Goal: Task Accomplishment & Management: Manage account settings

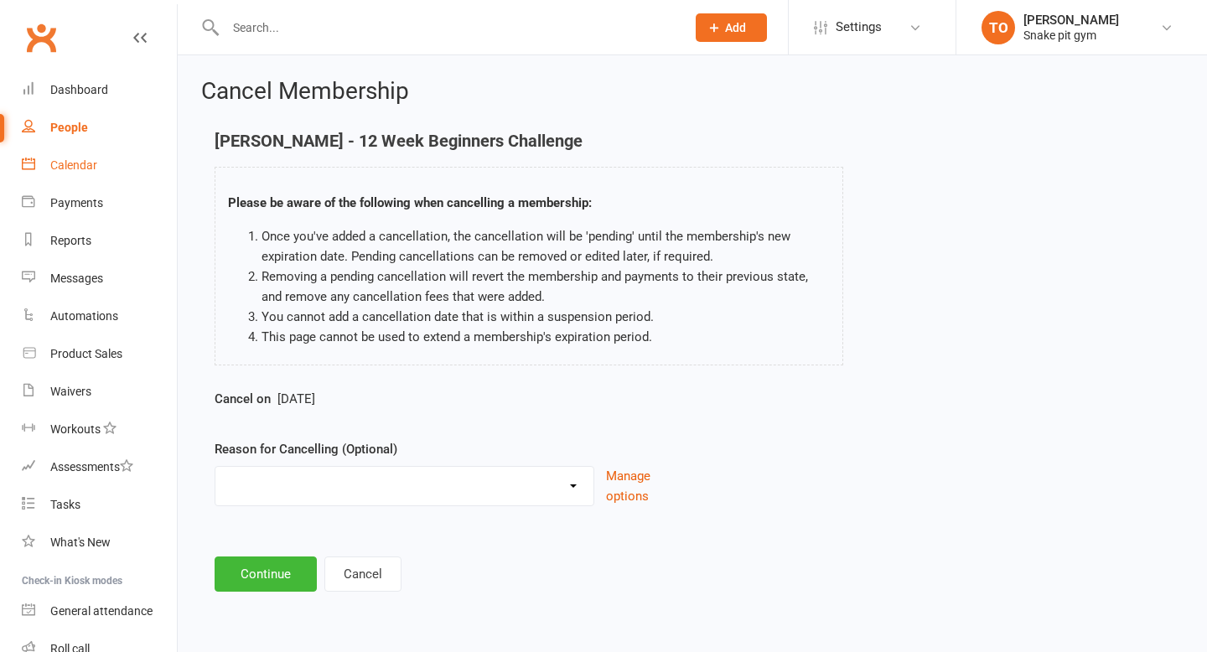
click at [83, 166] on div "Calendar" at bounding box center [73, 164] width 47 height 13
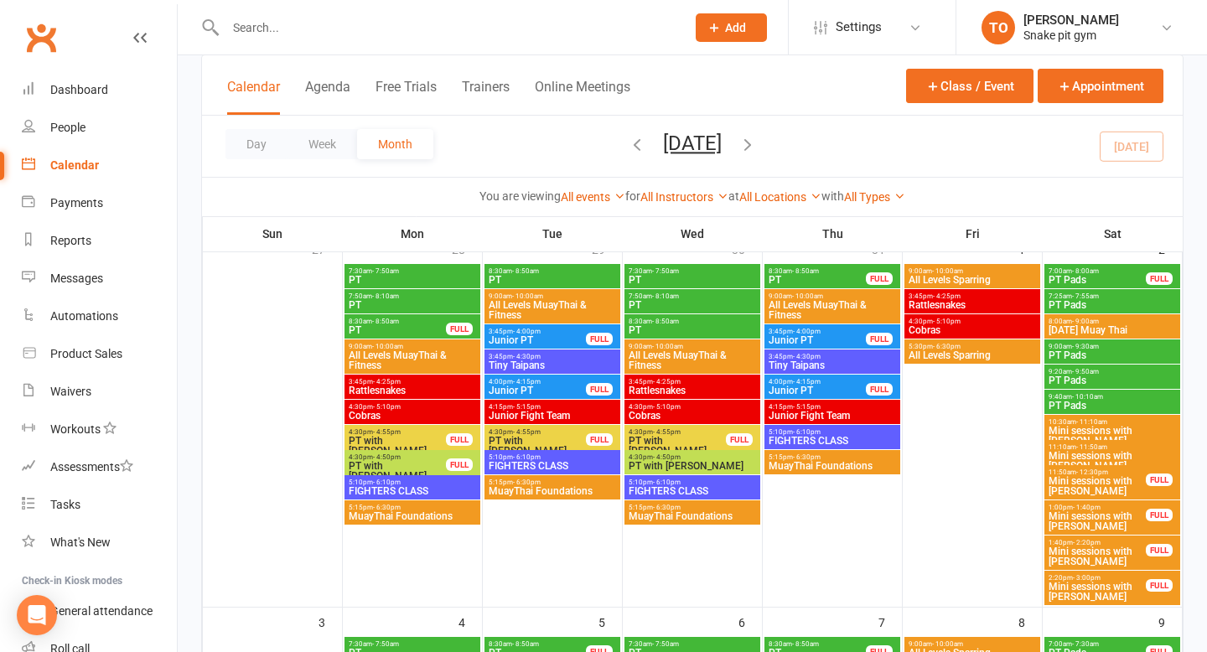
scroll to position [122, 0]
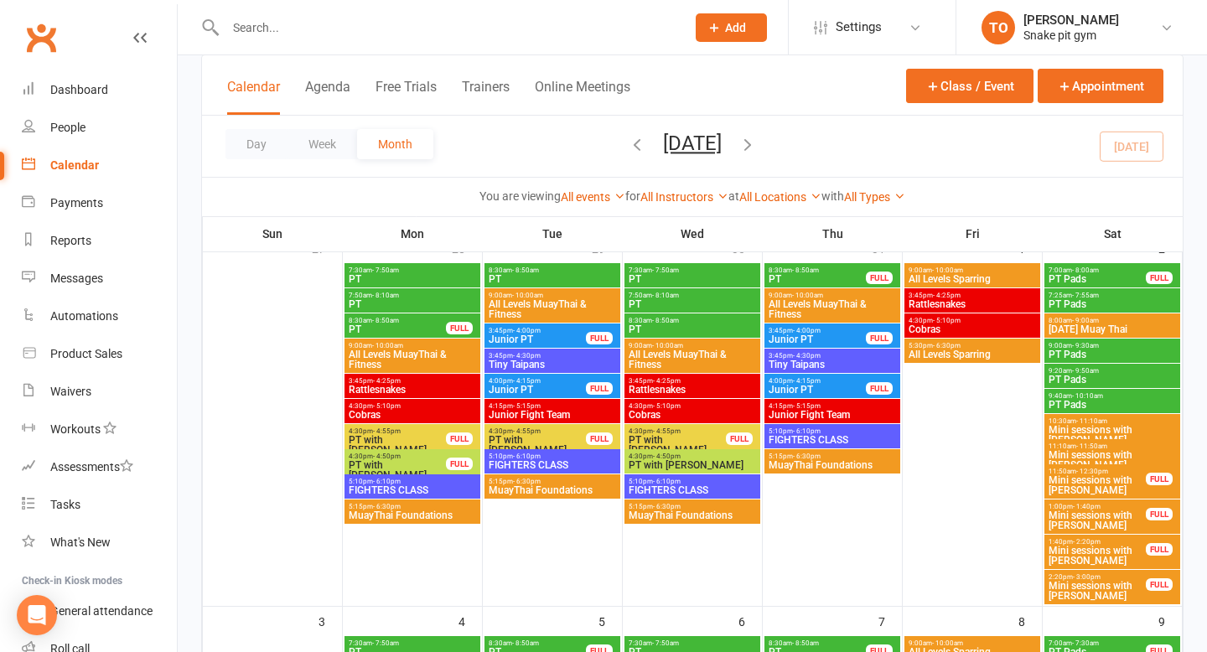
click at [521, 341] on span "Junior PT" at bounding box center [537, 340] width 99 height 10
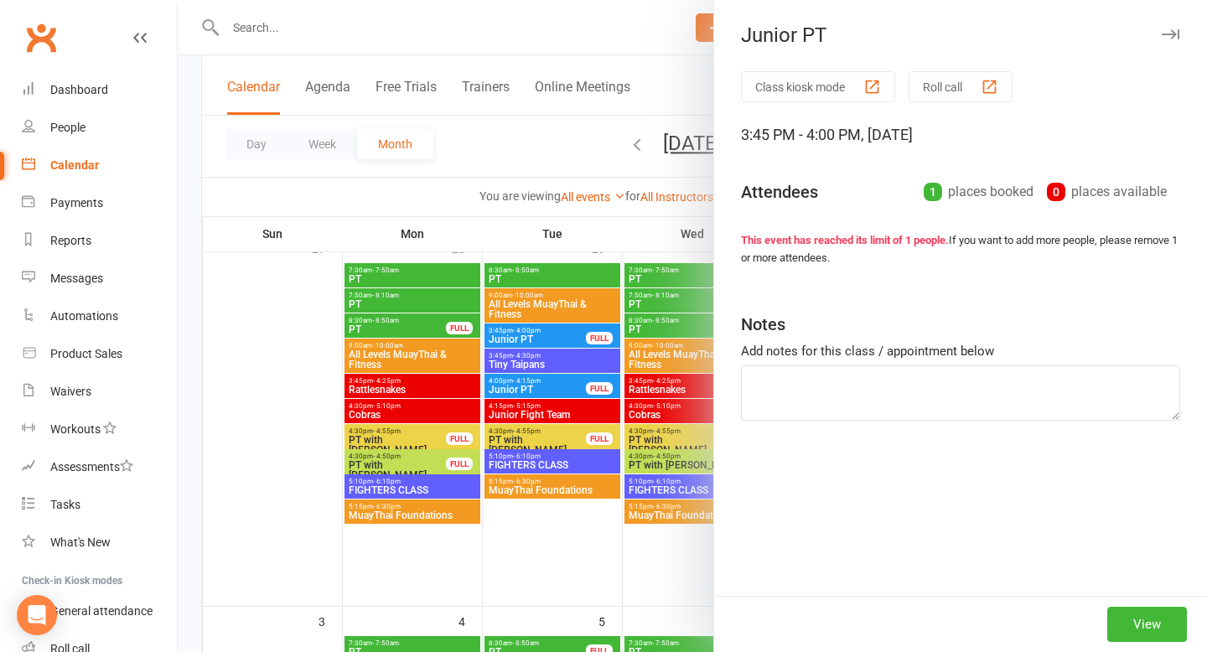
click at [924, 194] on div "1" at bounding box center [933, 192] width 18 height 18
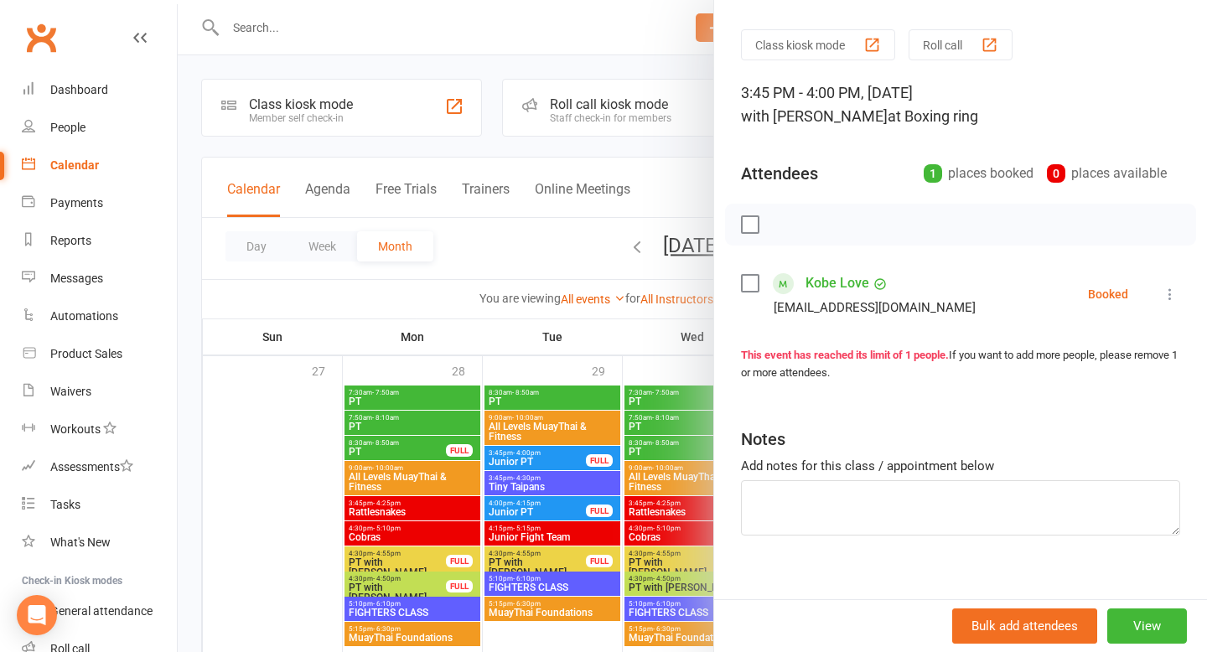
scroll to position [44, 0]
click at [72, 158] on link "Calendar" at bounding box center [99, 166] width 155 height 38
click at [1169, 284] on icon at bounding box center [1170, 292] width 17 height 17
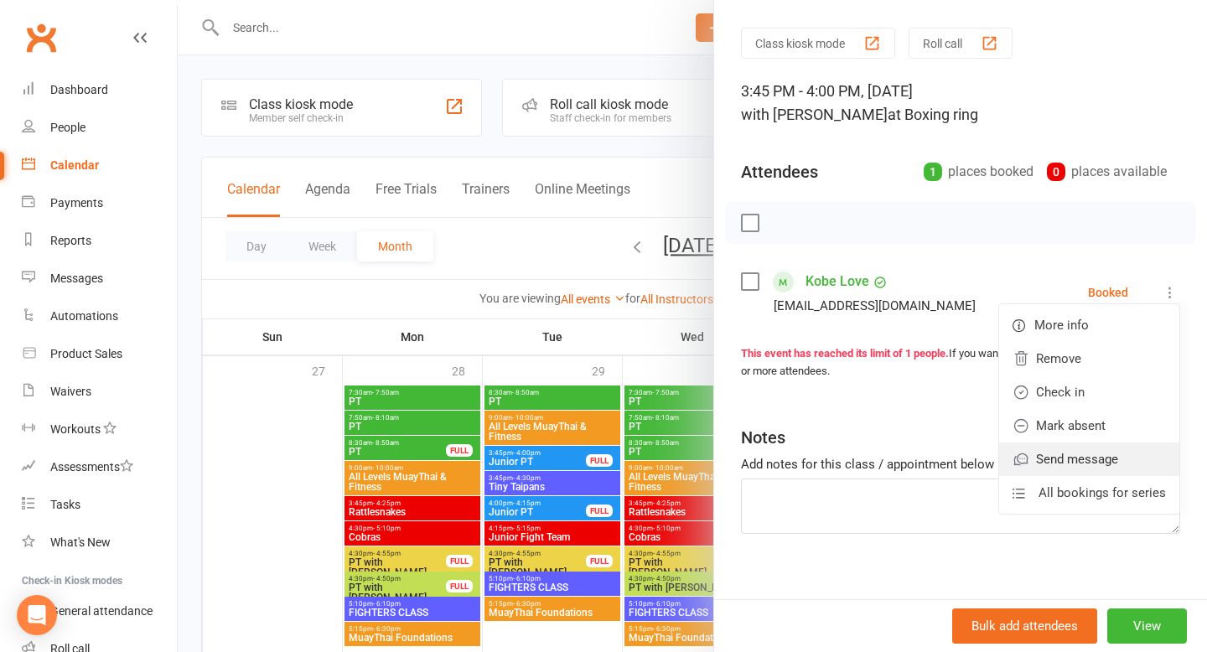
click at [1085, 460] on link "Send message" at bounding box center [1089, 460] width 180 height 34
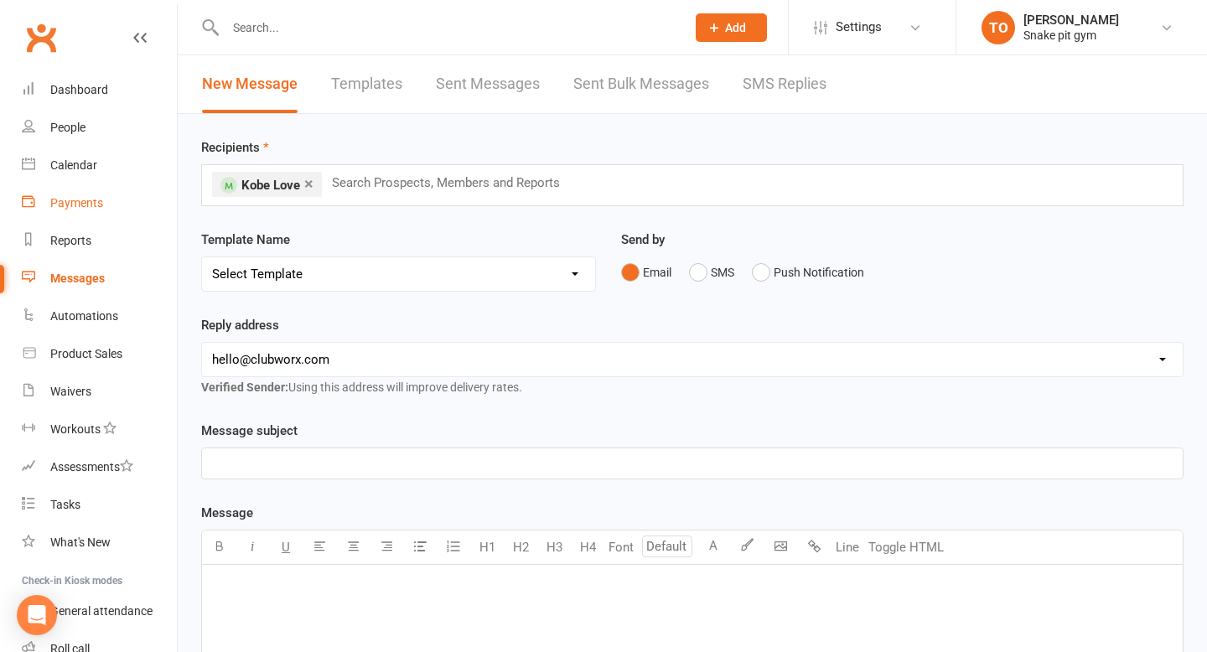
click at [84, 202] on div "Payments" at bounding box center [76, 202] width 53 height 13
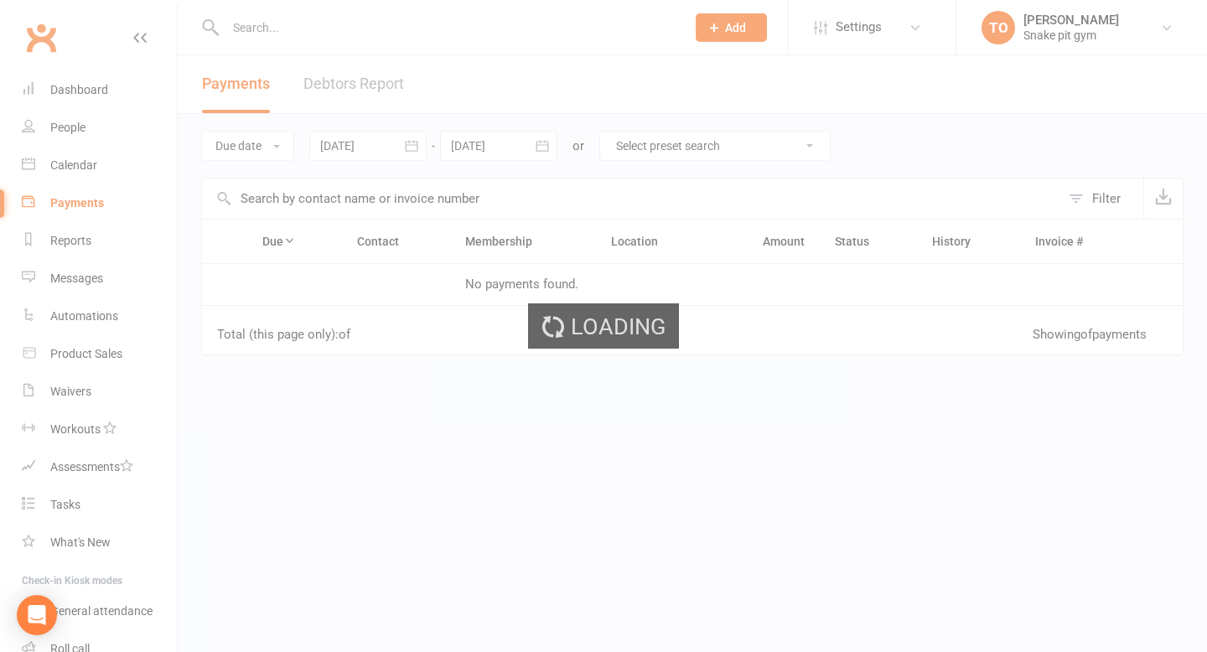
click at [86, 170] on div "Loading" at bounding box center [603, 326] width 1207 height 652
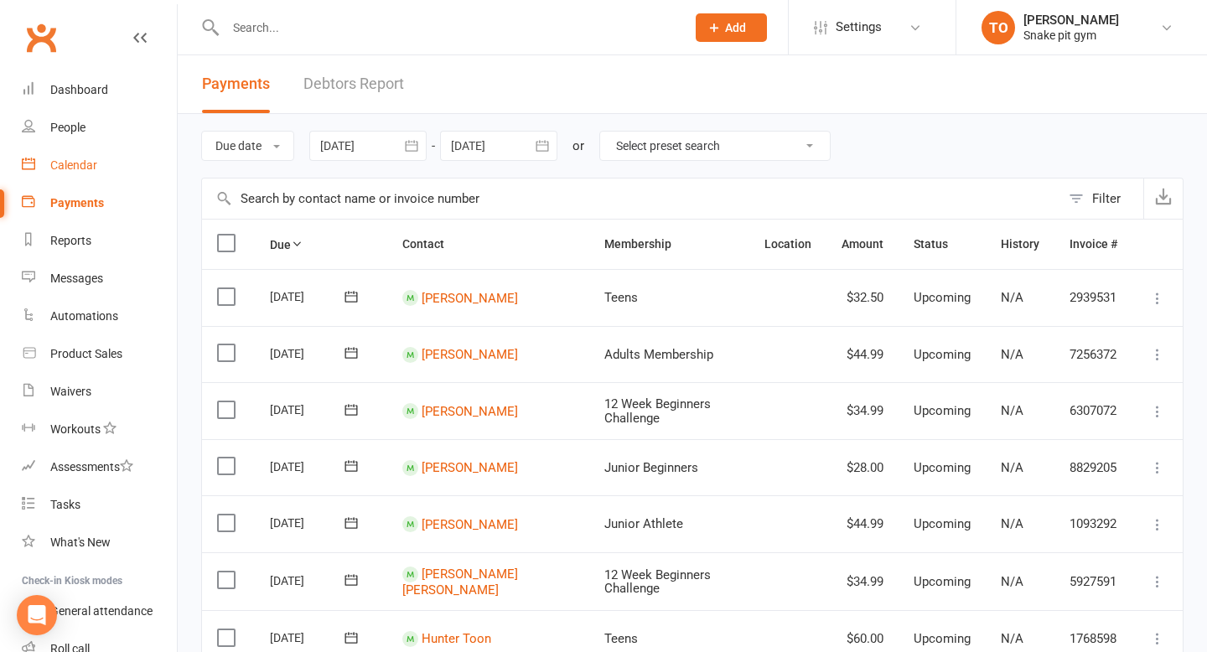
click at [80, 162] on div "Calendar" at bounding box center [73, 164] width 47 height 13
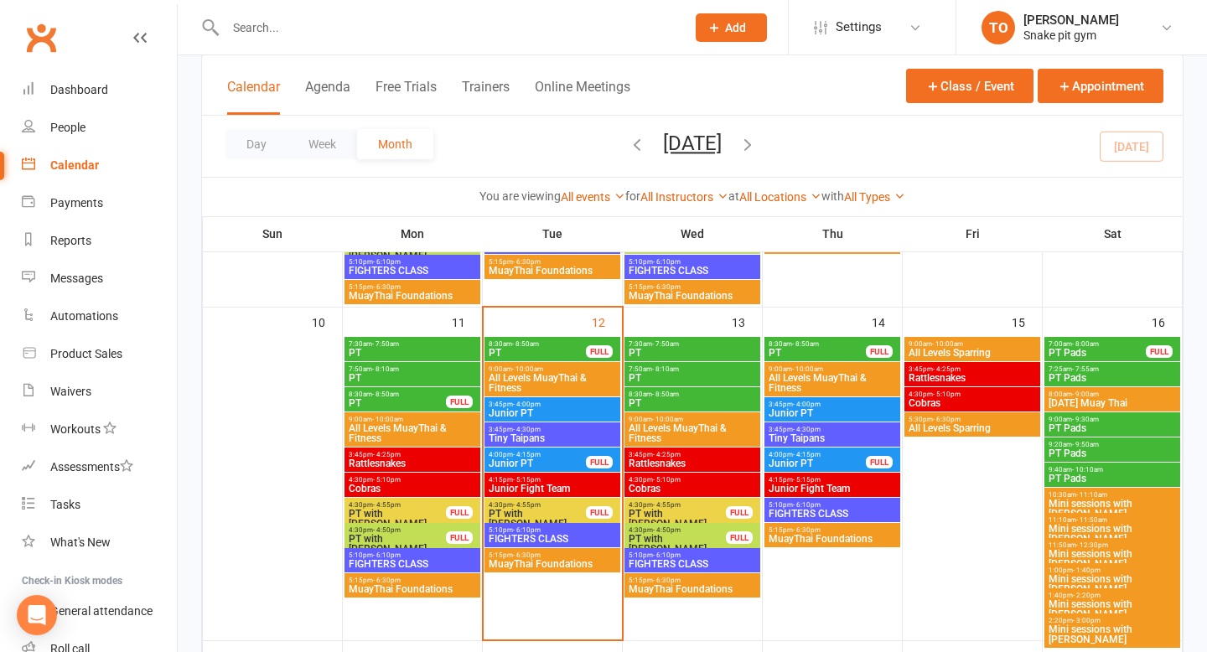
scroll to position [716, 0]
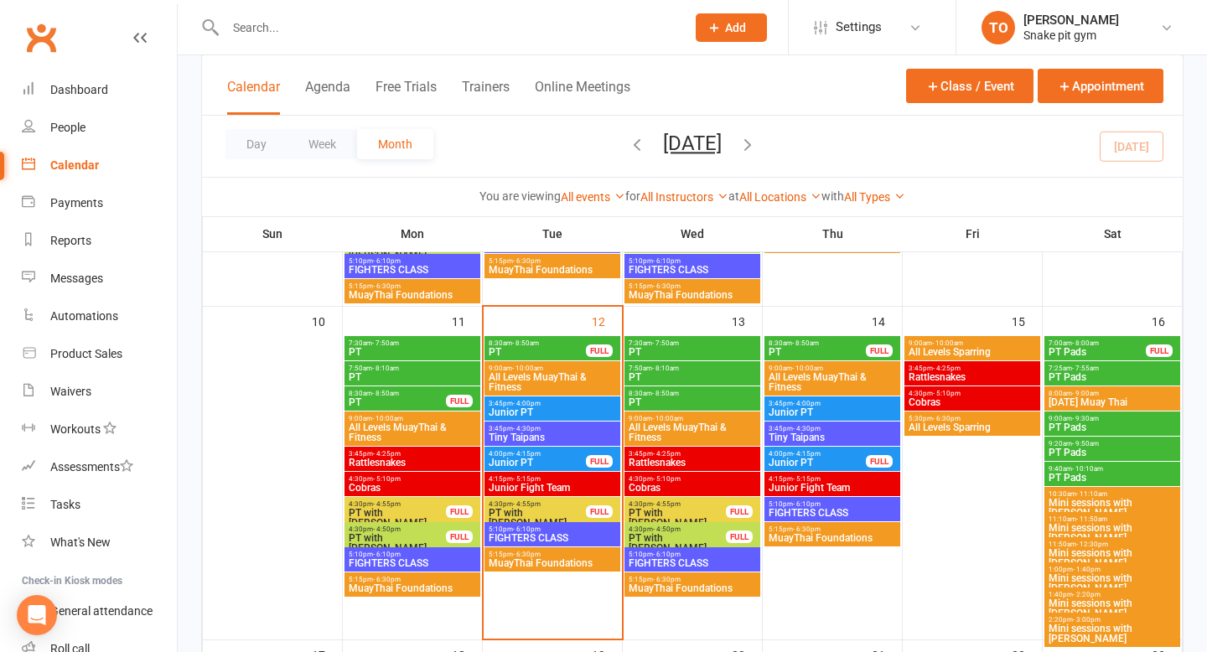
click at [834, 456] on span "4:00pm - 4:15pm" at bounding box center [817, 454] width 99 height 8
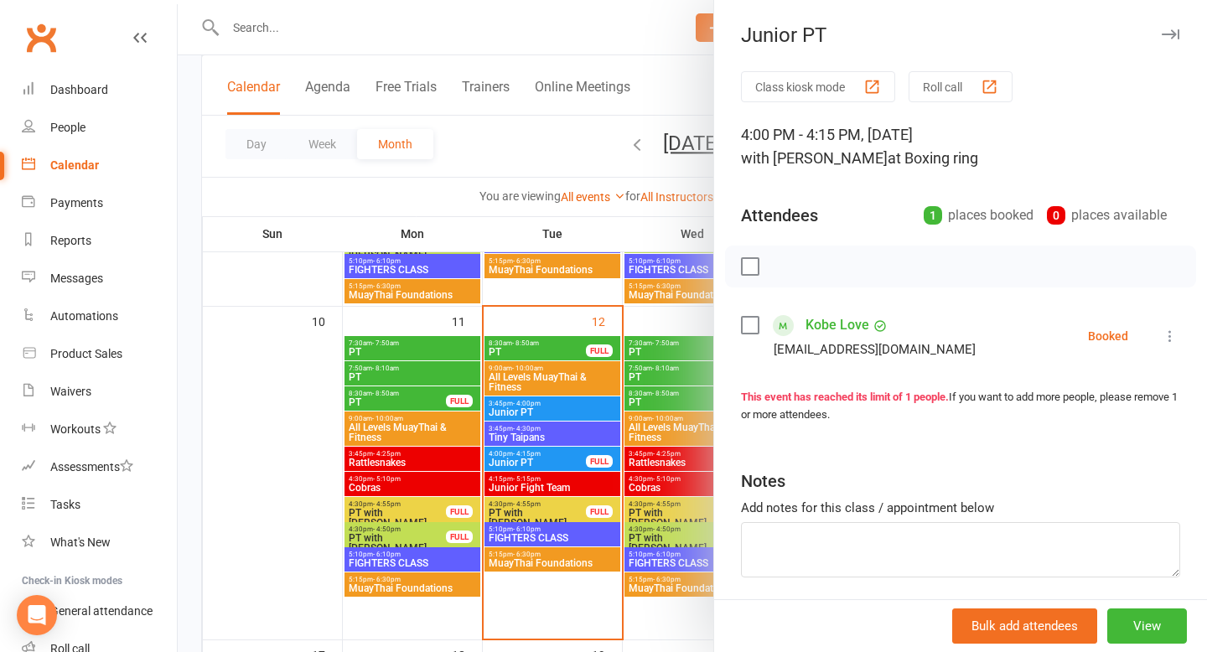
click at [1174, 332] on icon at bounding box center [1170, 336] width 17 height 17
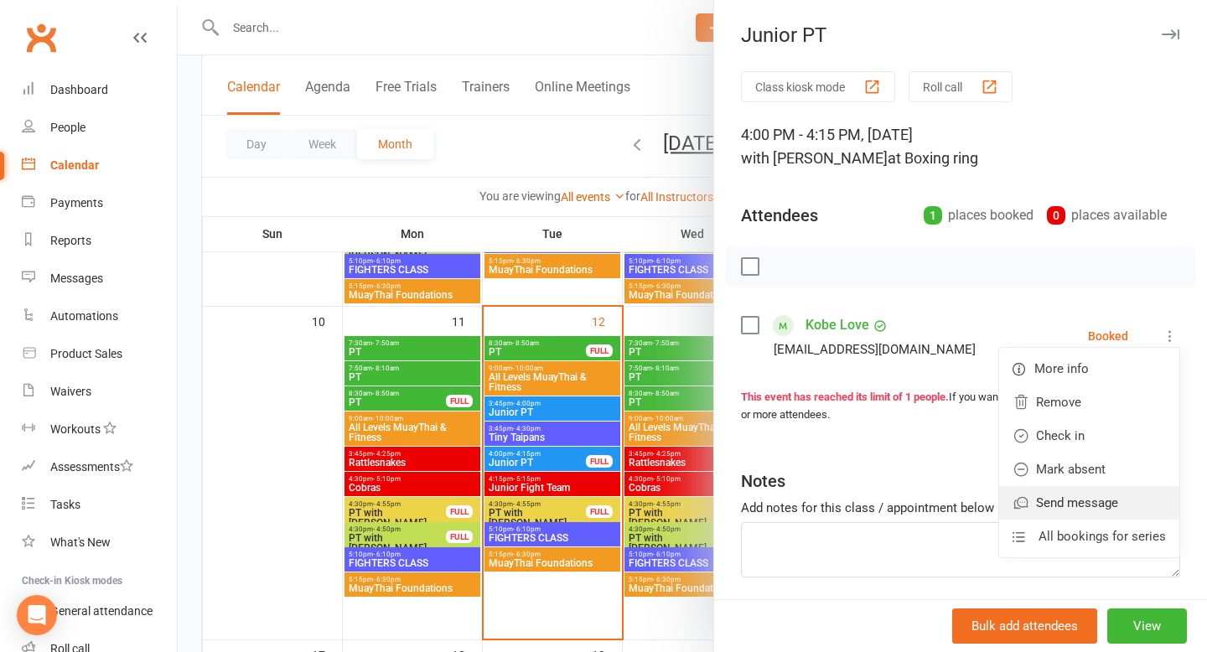
click at [1092, 495] on link "Send message" at bounding box center [1089, 503] width 180 height 34
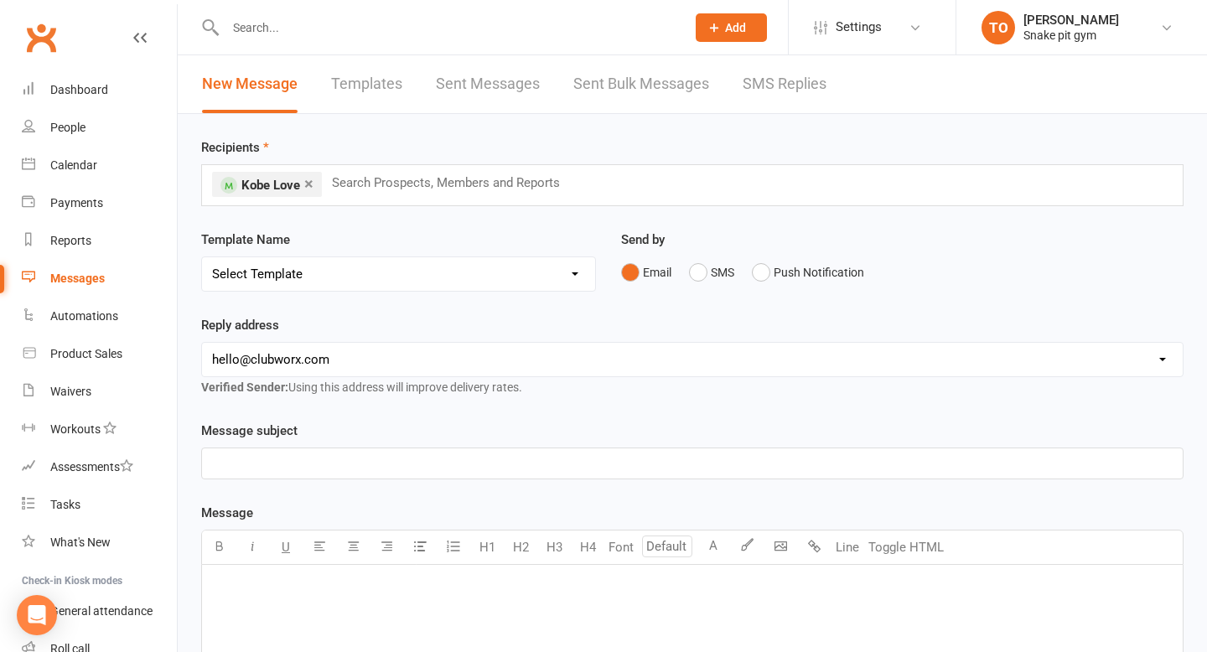
click at [88, 278] on div "Messages" at bounding box center [77, 278] width 54 height 13
click at [304, 180] on li "× Kobe Love" at bounding box center [267, 184] width 110 height 25
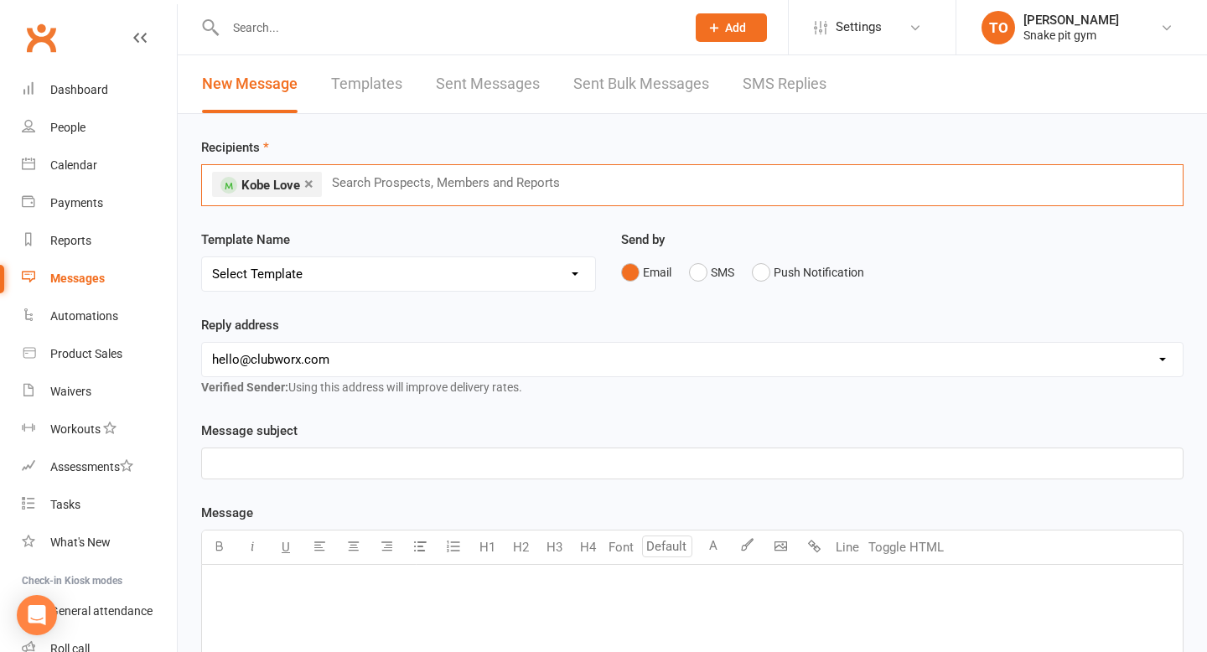
click at [314, 182] on li "× Kobe Love" at bounding box center [267, 184] width 110 height 25
click at [307, 182] on link "×" at bounding box center [308, 183] width 9 height 27
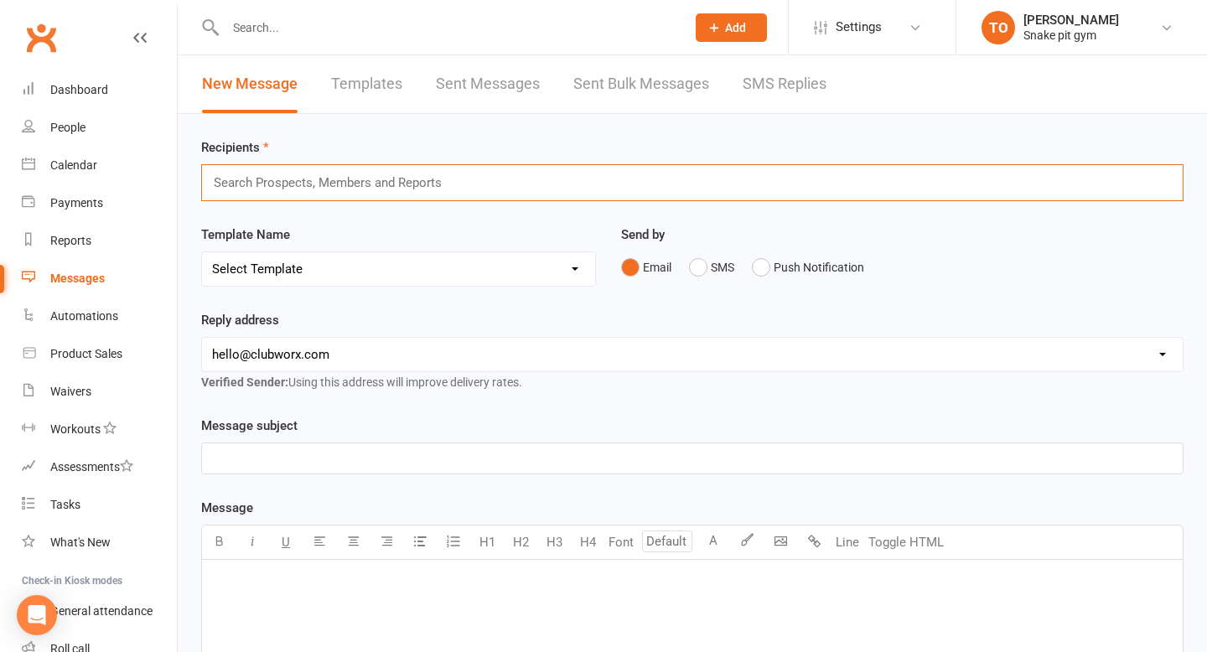
click at [309, 182] on input "text" at bounding box center [335, 183] width 246 height 22
type input "c"
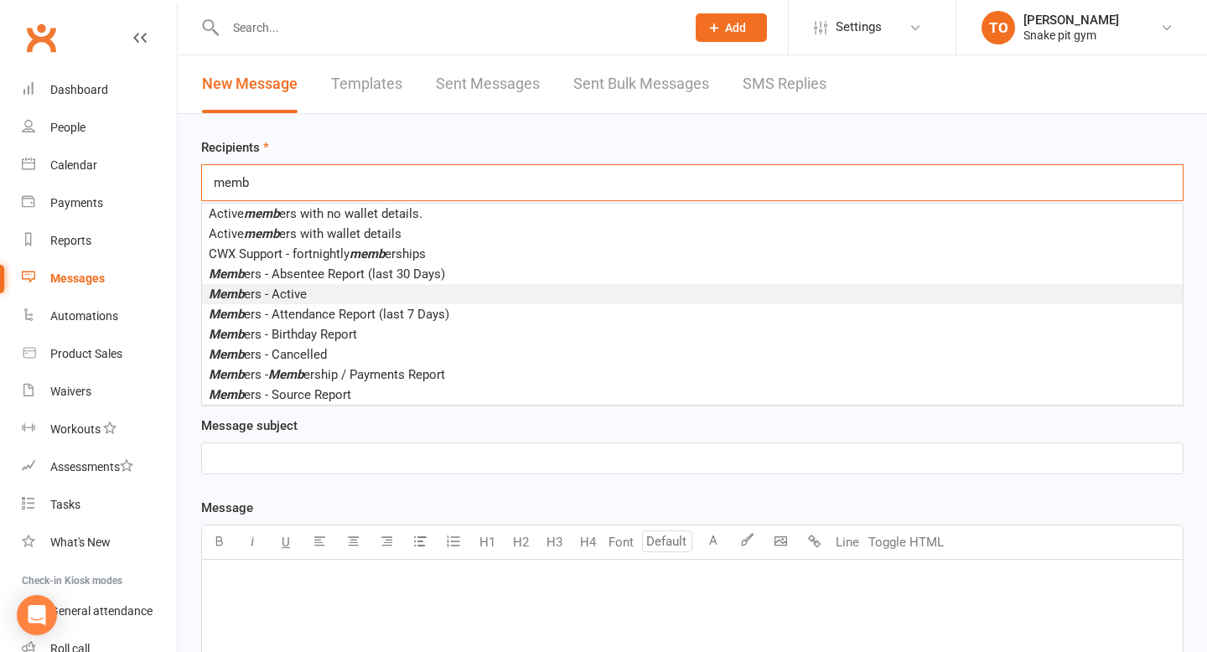
type input "memb"
click at [303, 294] on span "Memb ers - Active" at bounding box center [258, 294] width 98 height 15
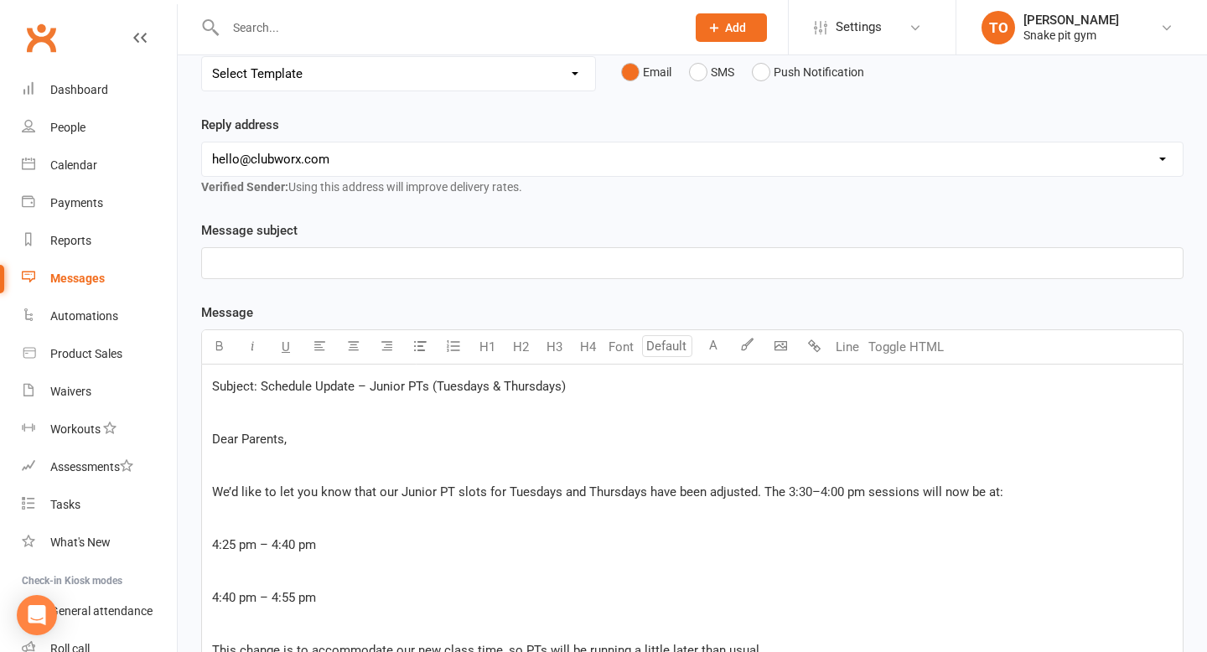
scroll to position [197, 0]
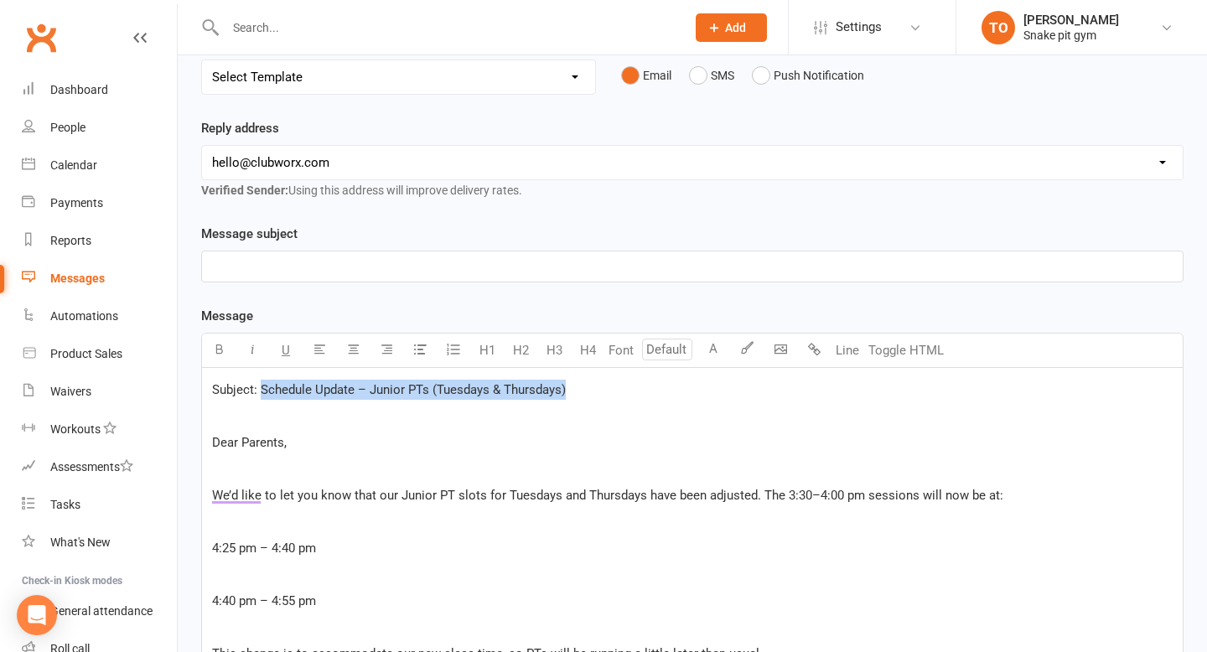
drag, startPoint x: 260, startPoint y: 387, endPoint x: 582, endPoint y: 381, distance: 322.0
click at [582, 381] on p "Subject: Schedule Update – Junior PTs (Tuesdays & Thursdays)" at bounding box center [692, 390] width 961 height 20
click at [330, 248] on div "Message subject ﻿" at bounding box center [692, 253] width 983 height 59
click at [330, 255] on div "﻿" at bounding box center [692, 267] width 981 height 30
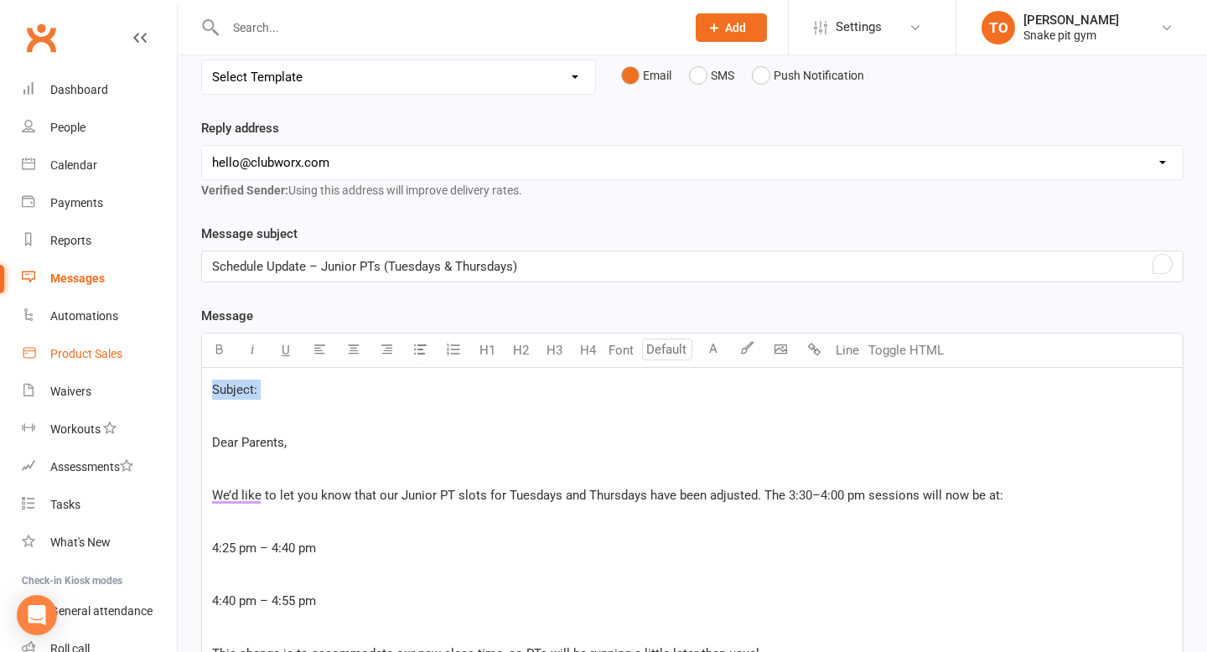
drag, startPoint x: 282, startPoint y: 399, endPoint x: 151, endPoint y: 360, distance: 136.6
click at [153, 364] on ui-view "Prospect Member Non-attending contact Class / event Appointment Task Membership…" at bounding box center [603, 545] width 1207 height 1477
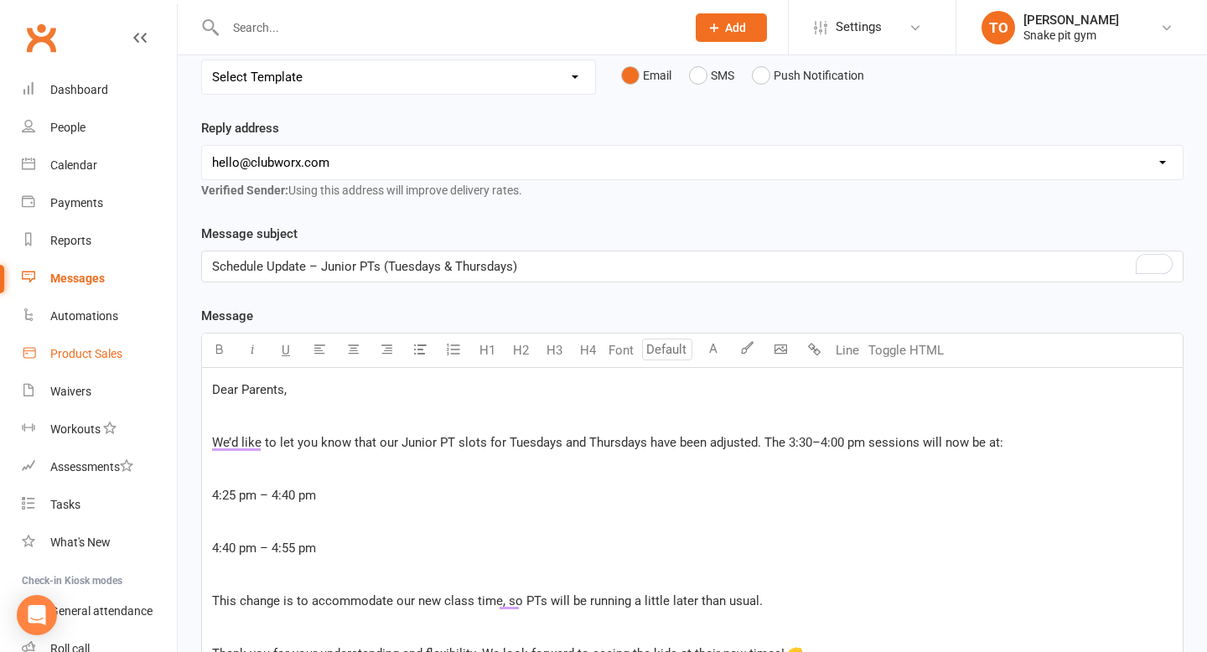
scroll to position [171, 0]
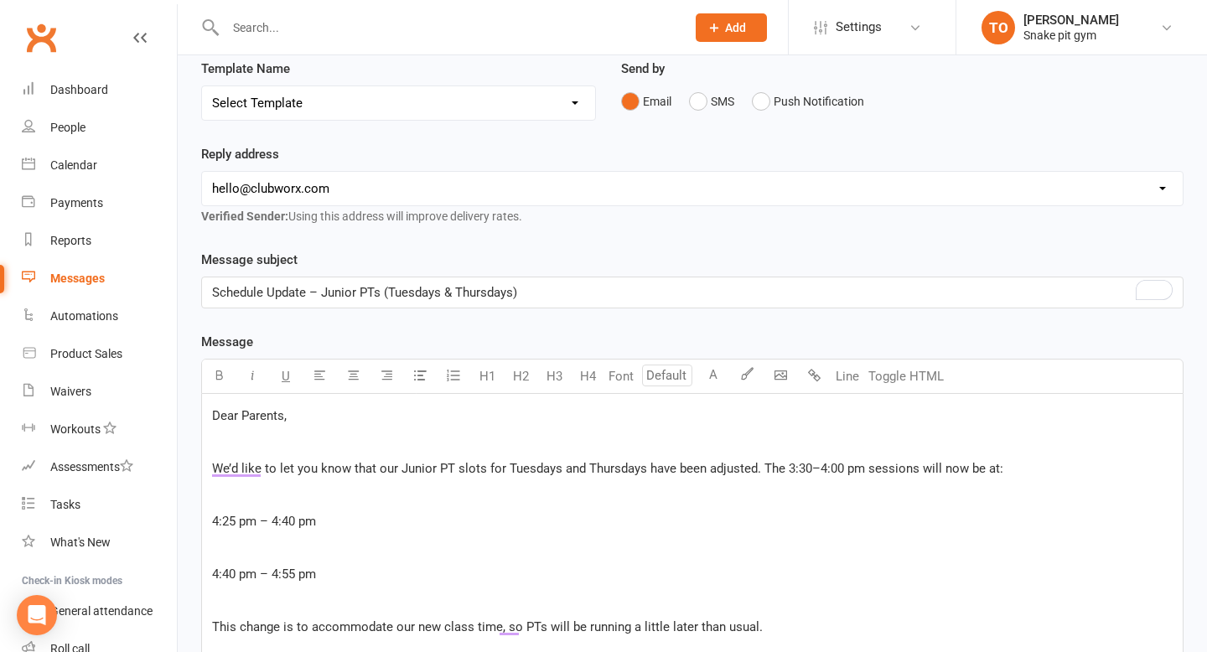
click at [264, 418] on span "Dear Parents," at bounding box center [249, 415] width 75 height 15
click at [310, 409] on p "Dear Parents," at bounding box center [692, 416] width 961 height 20
click at [335, 497] on p "﻿" at bounding box center [692, 495] width 961 height 20
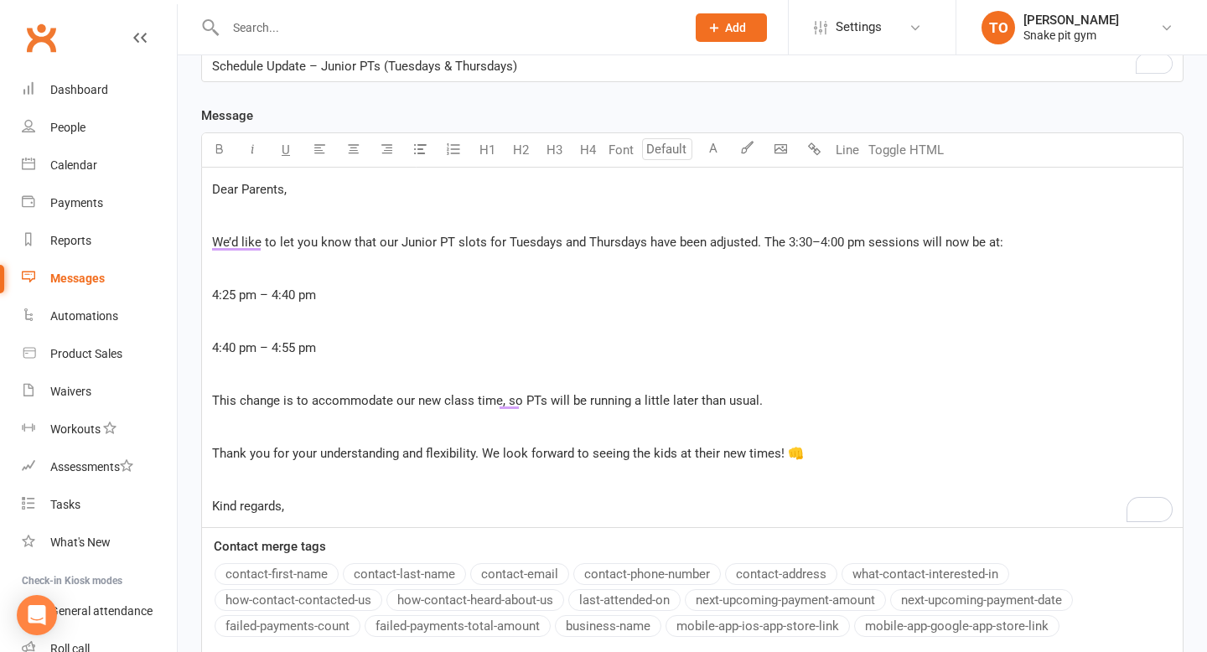
scroll to position [404, 0]
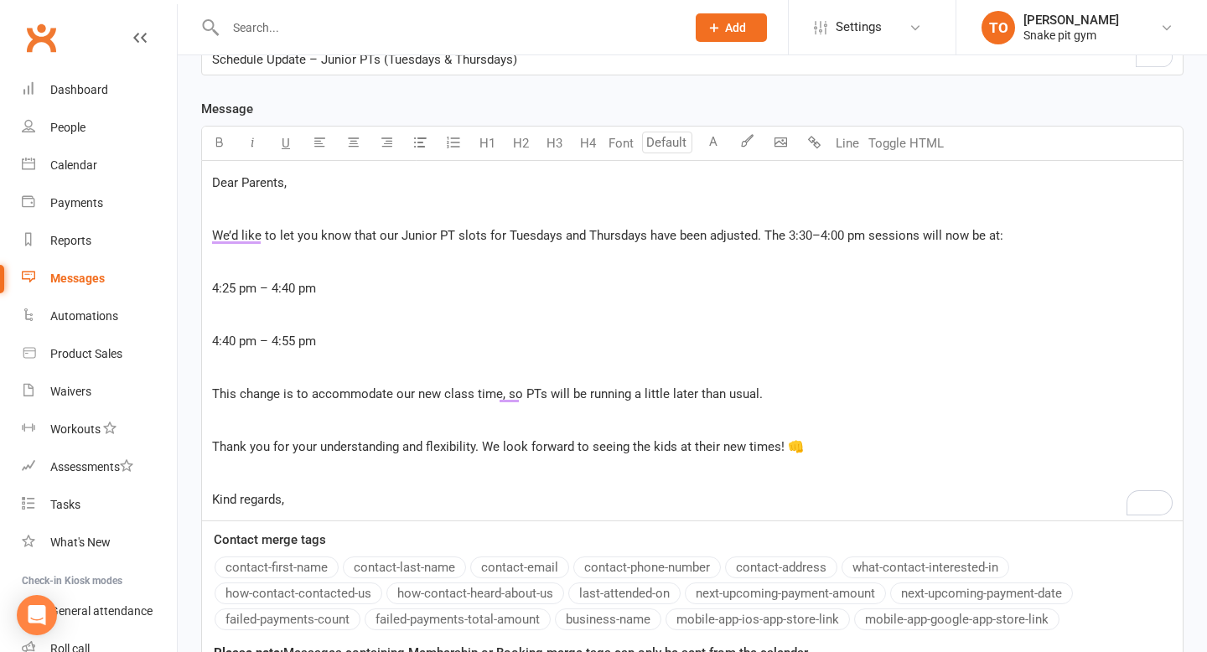
click at [352, 465] on p "﻿" at bounding box center [692, 473] width 961 height 20
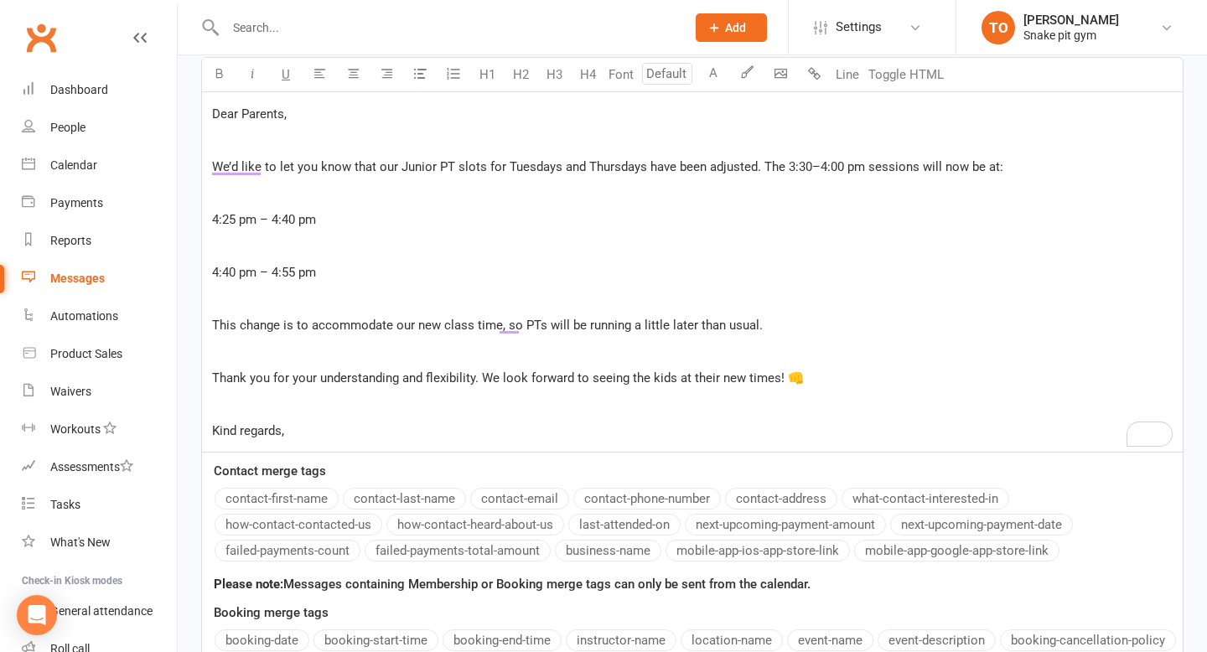
scroll to position [535, 0]
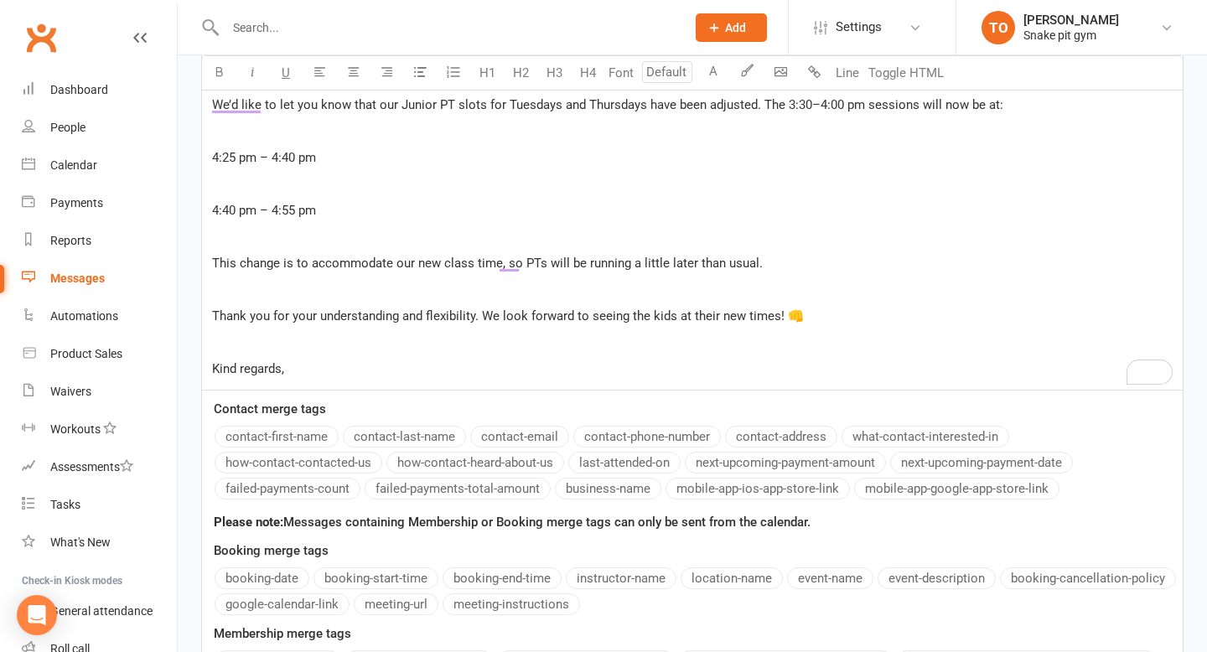
click at [321, 367] on p "Kind regards," at bounding box center [692, 369] width 961 height 20
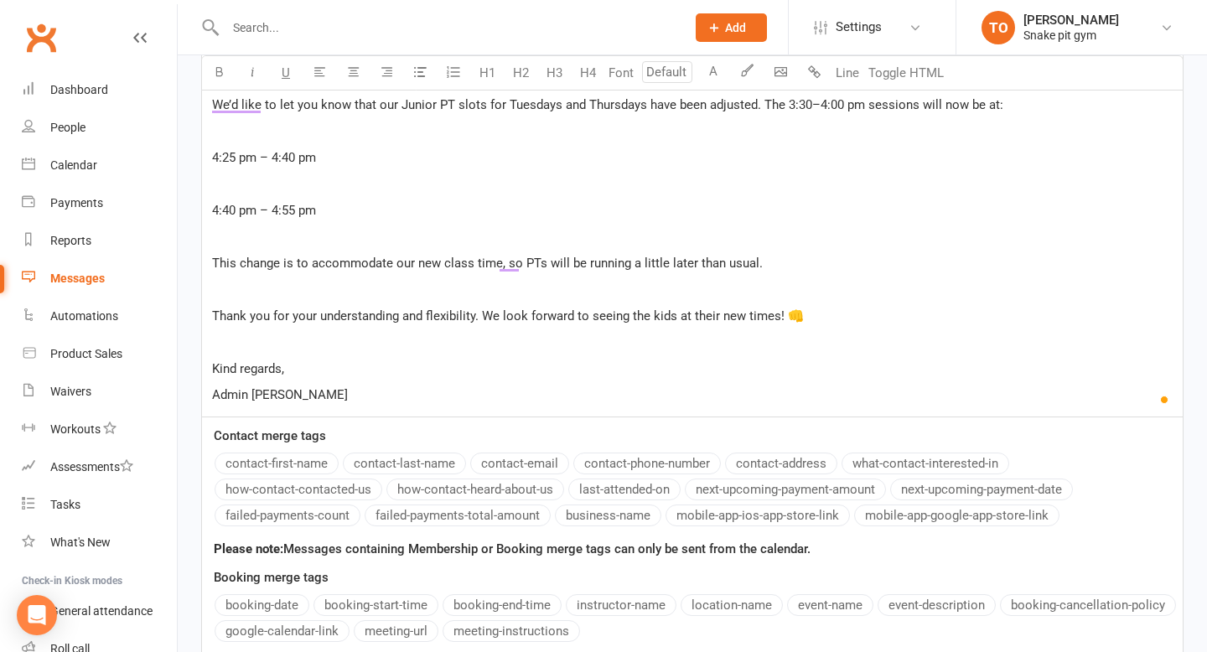
scroll to position [827, 0]
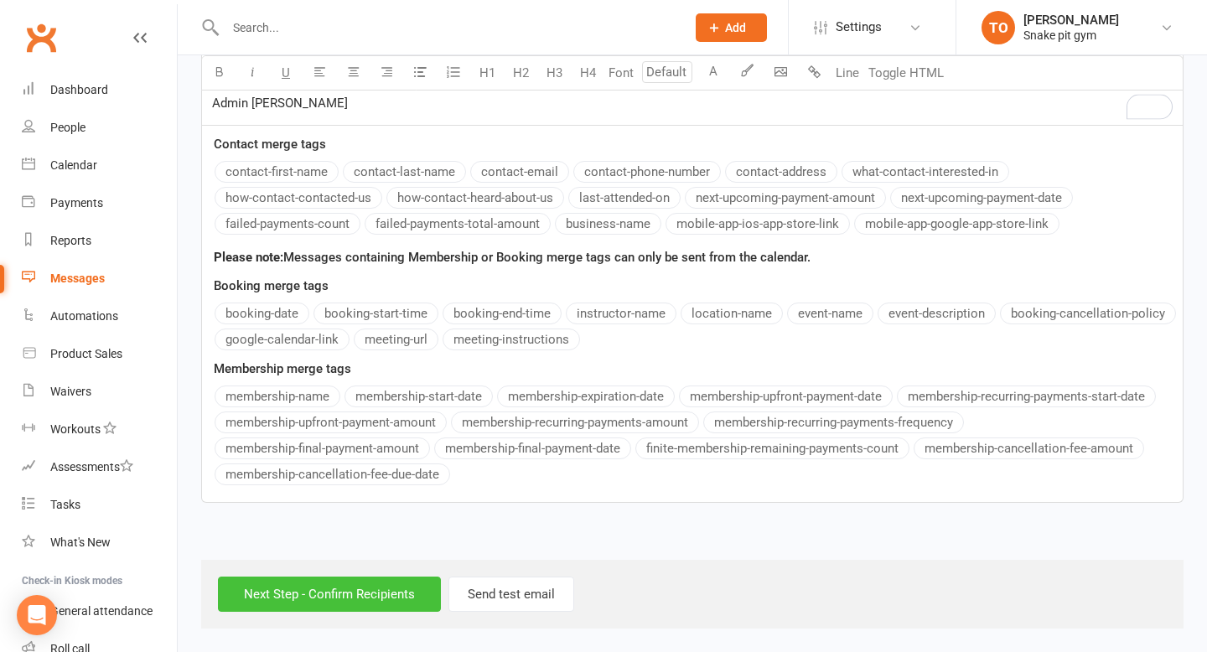
click at [320, 594] on input "Next Step - Confirm Recipients" at bounding box center [329, 594] width 223 height 35
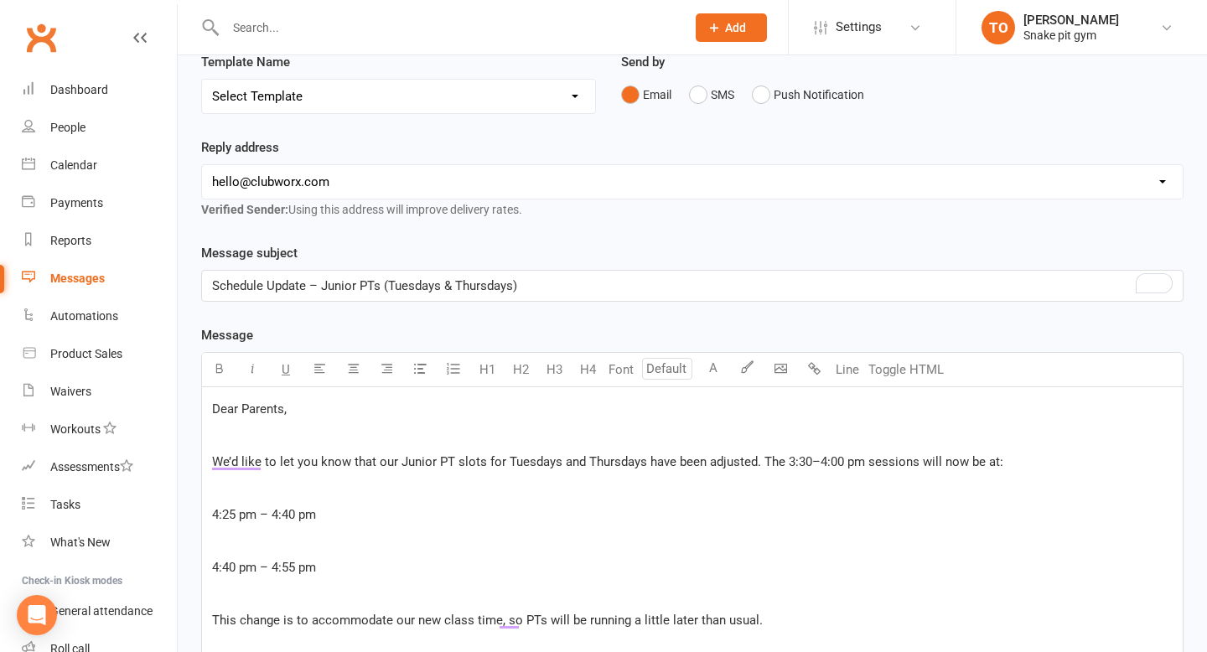
scroll to position [0, 0]
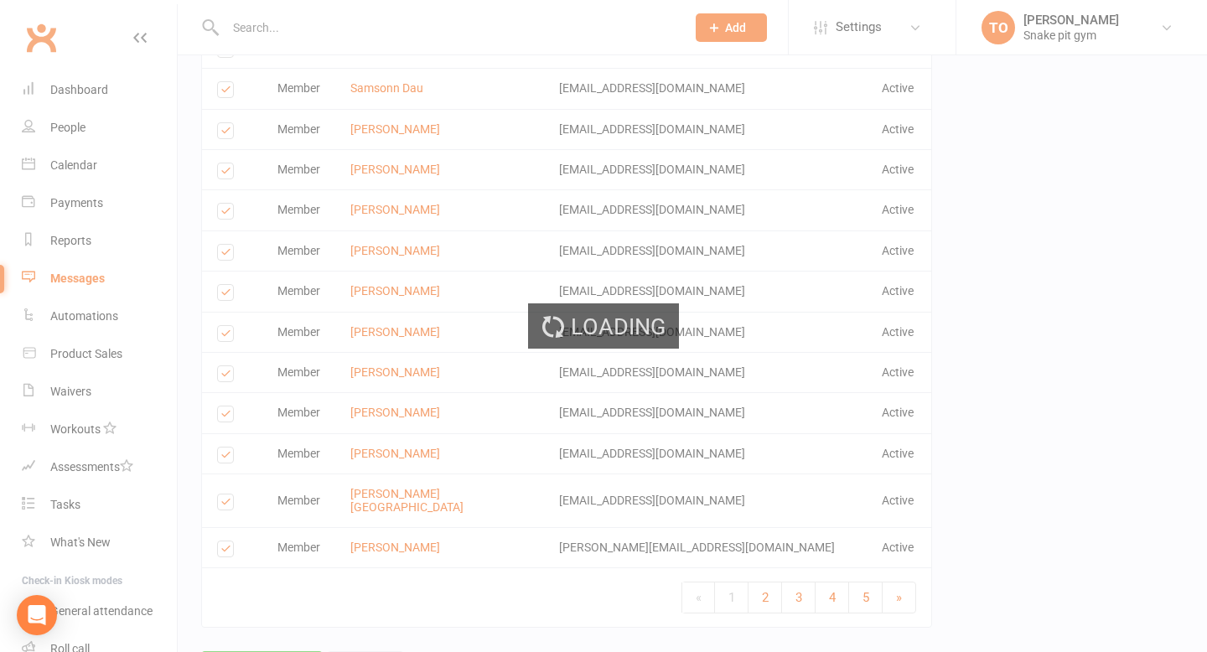
scroll to position [2400, 0]
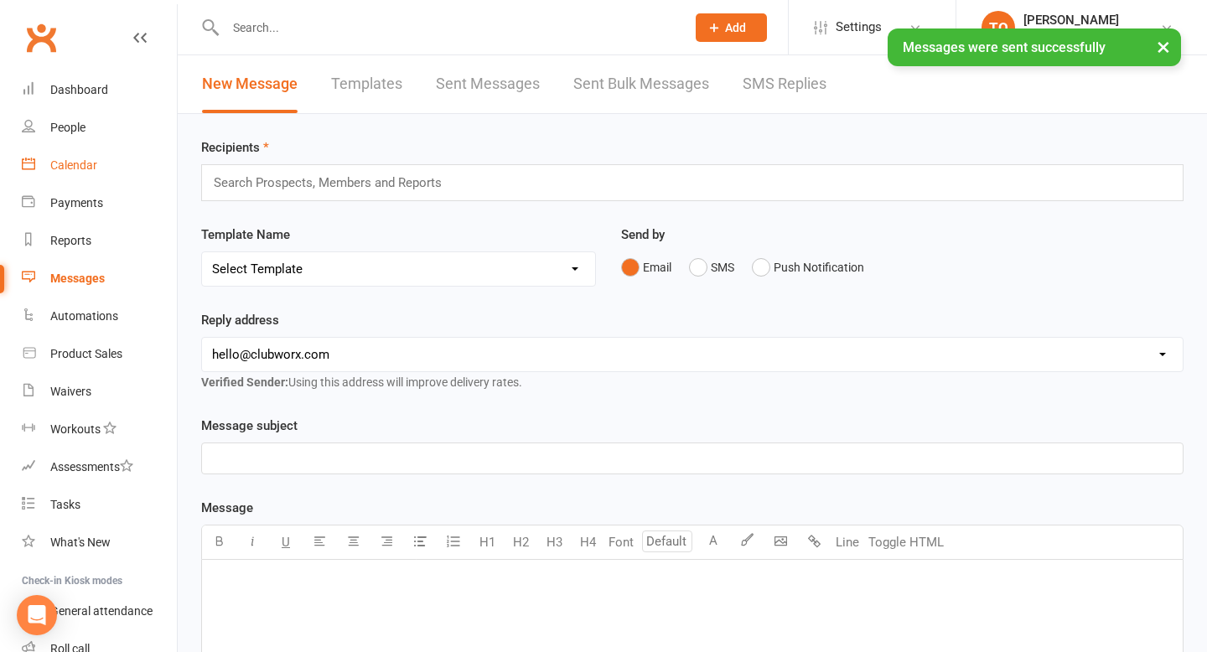
click at [79, 166] on div "Calendar" at bounding box center [73, 164] width 47 height 13
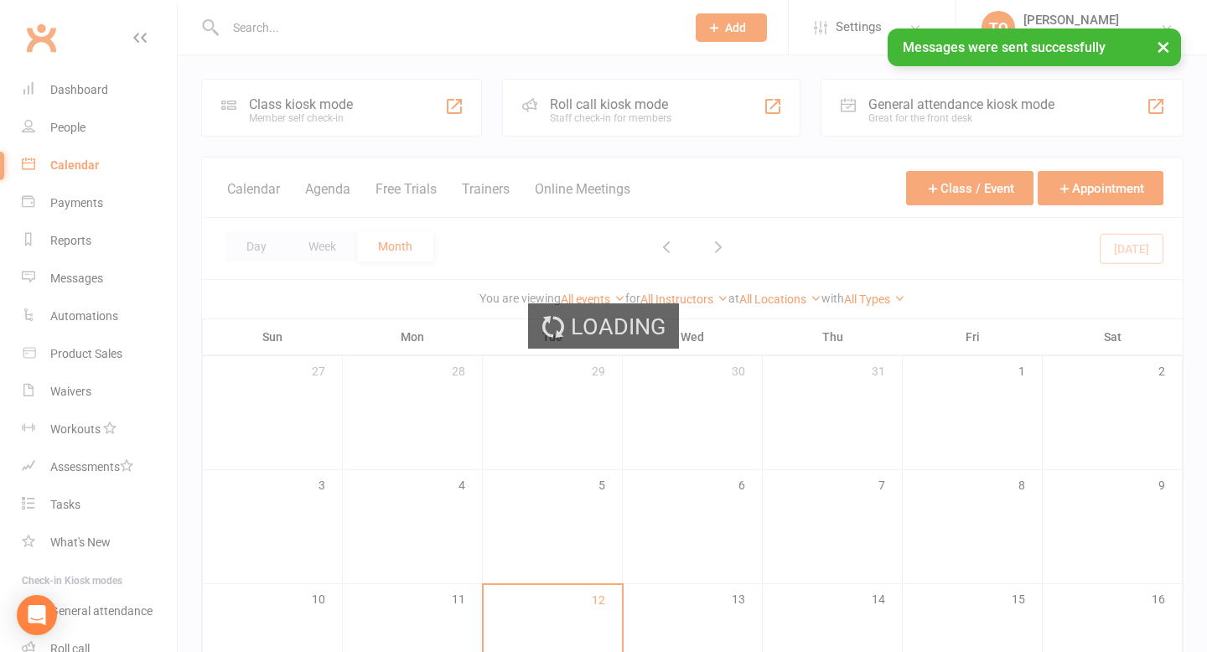
click at [1163, 47] on button "×" at bounding box center [1164, 47] width 30 height 36
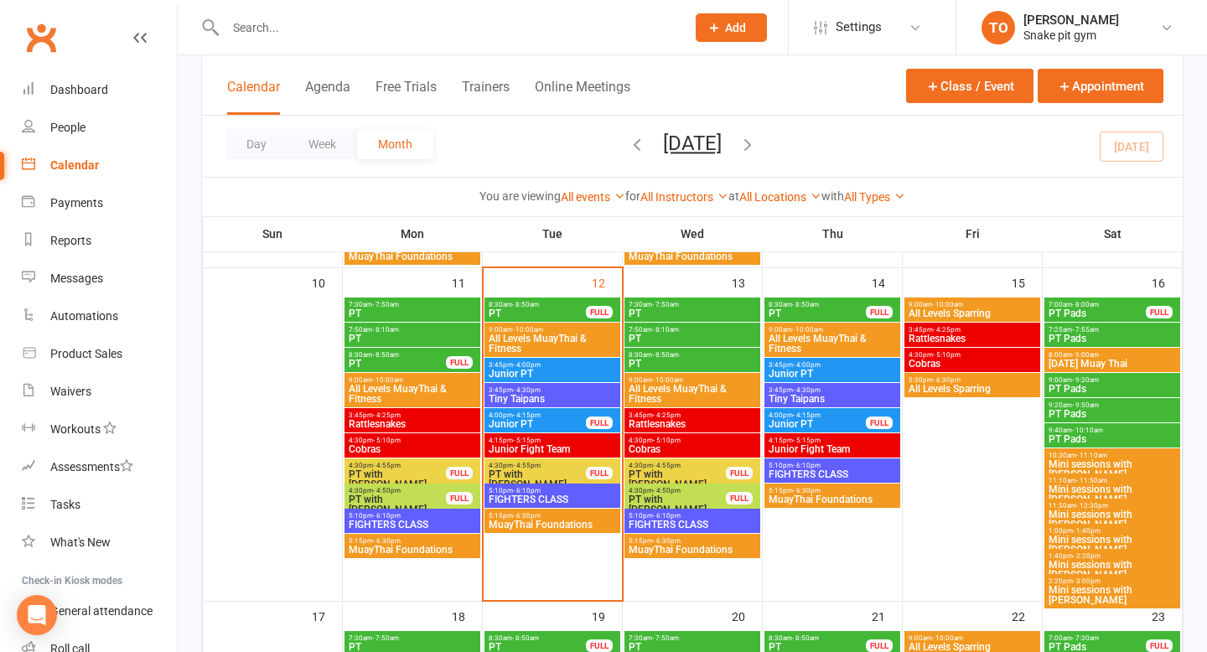
scroll to position [756, 0]
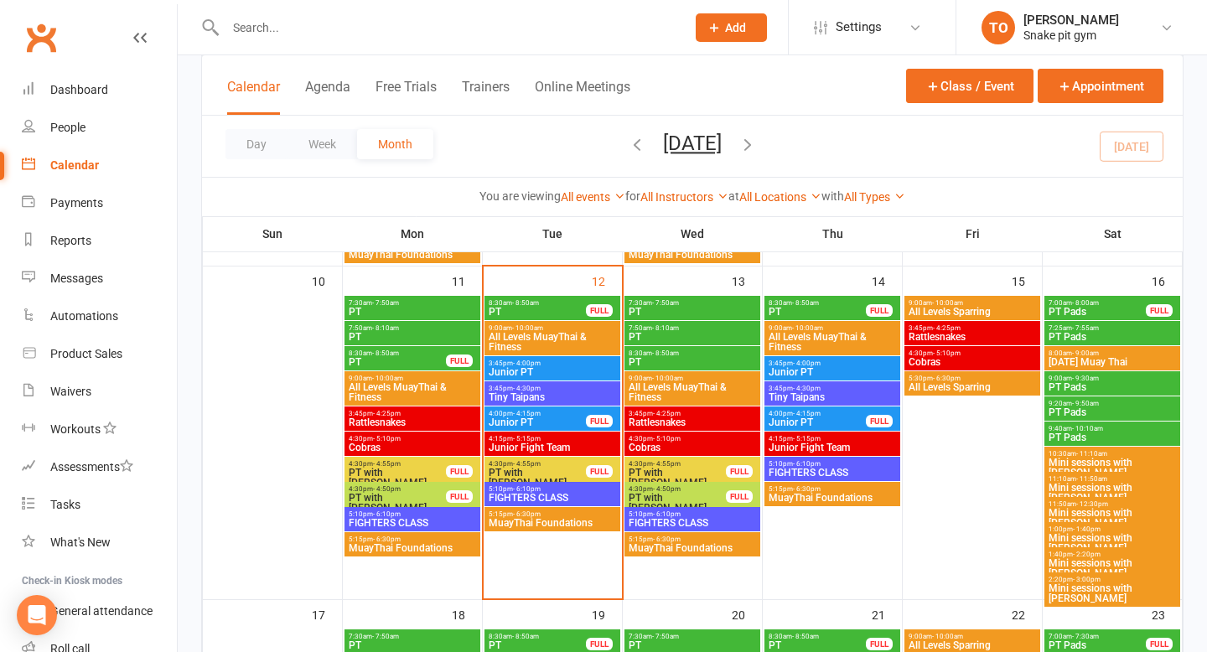
click at [519, 367] on span "Junior PT" at bounding box center [552, 372] width 129 height 10
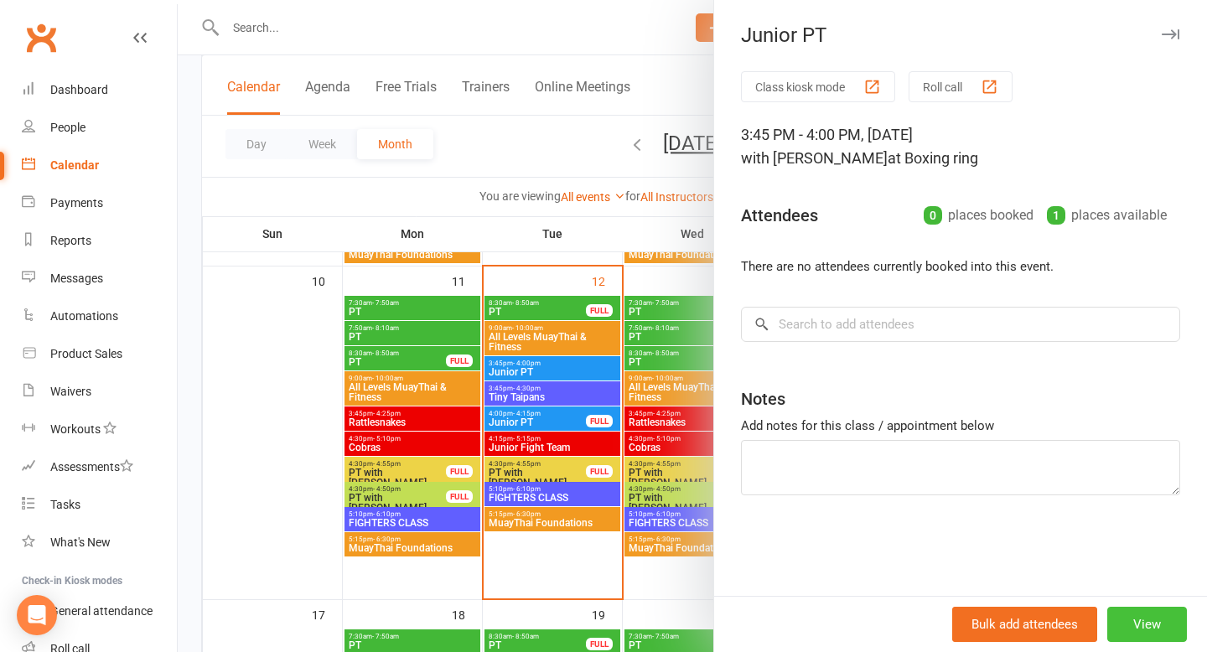
click at [1146, 619] on button "View" at bounding box center [1148, 624] width 80 height 35
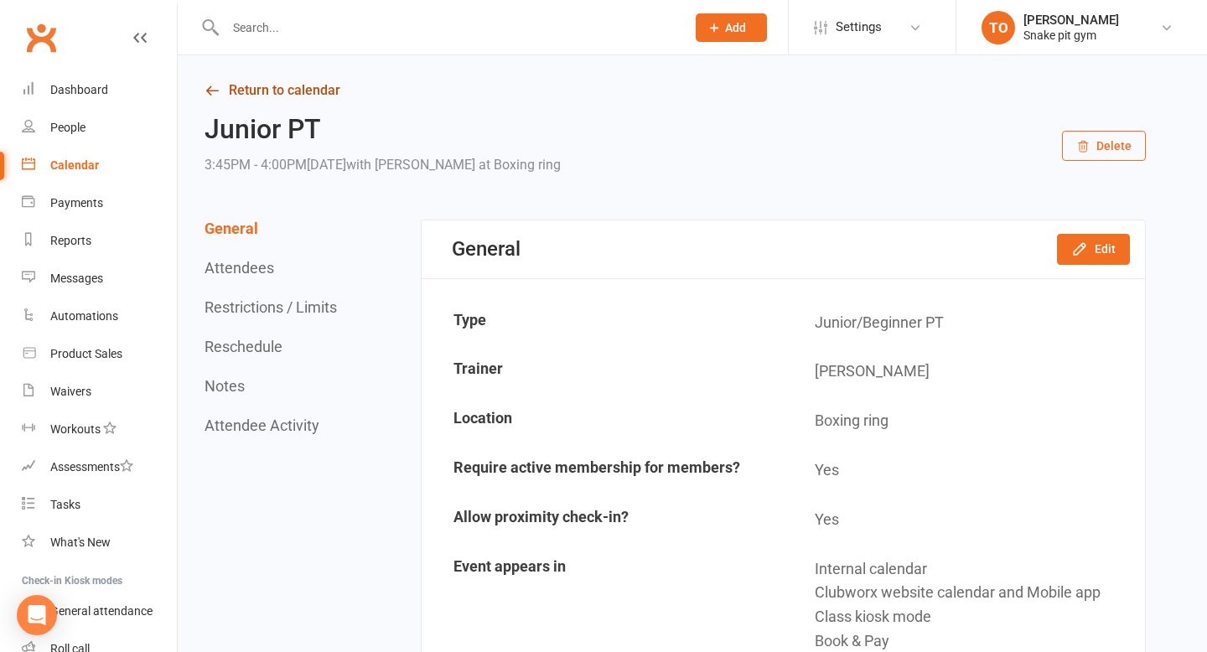
click at [231, 80] on link "Return to calendar" at bounding box center [676, 90] width 942 height 23
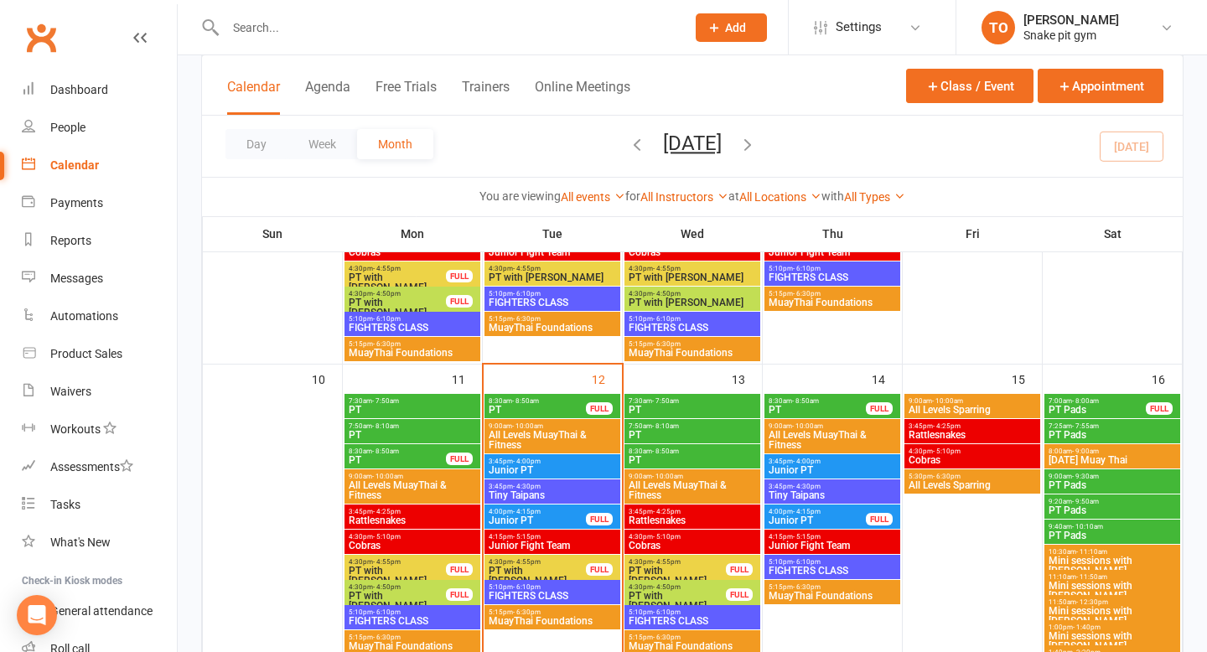
scroll to position [660, 0]
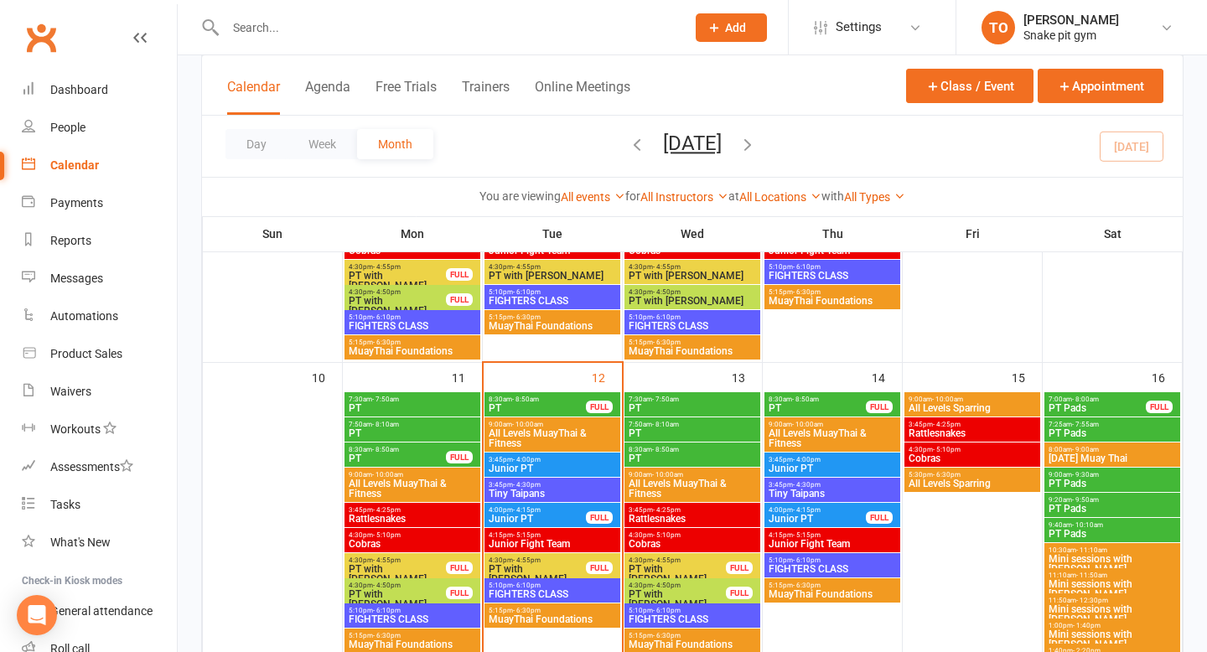
click at [526, 464] on span "Junior PT" at bounding box center [552, 469] width 129 height 10
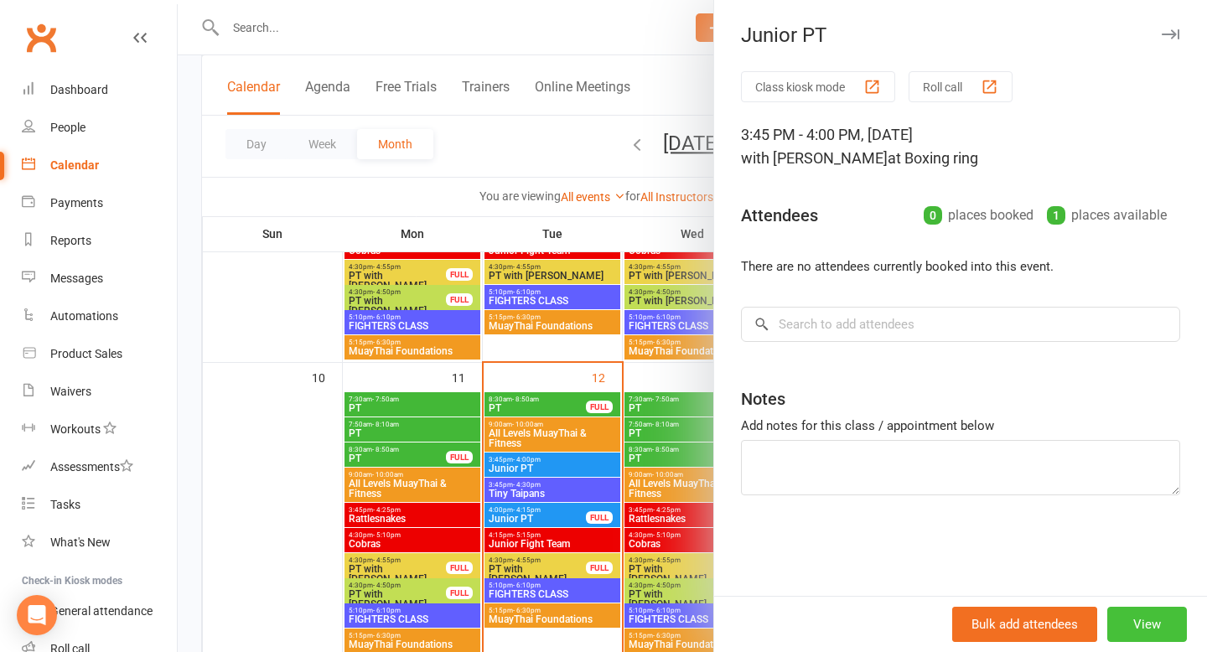
click at [1139, 621] on button "View" at bounding box center [1148, 624] width 80 height 35
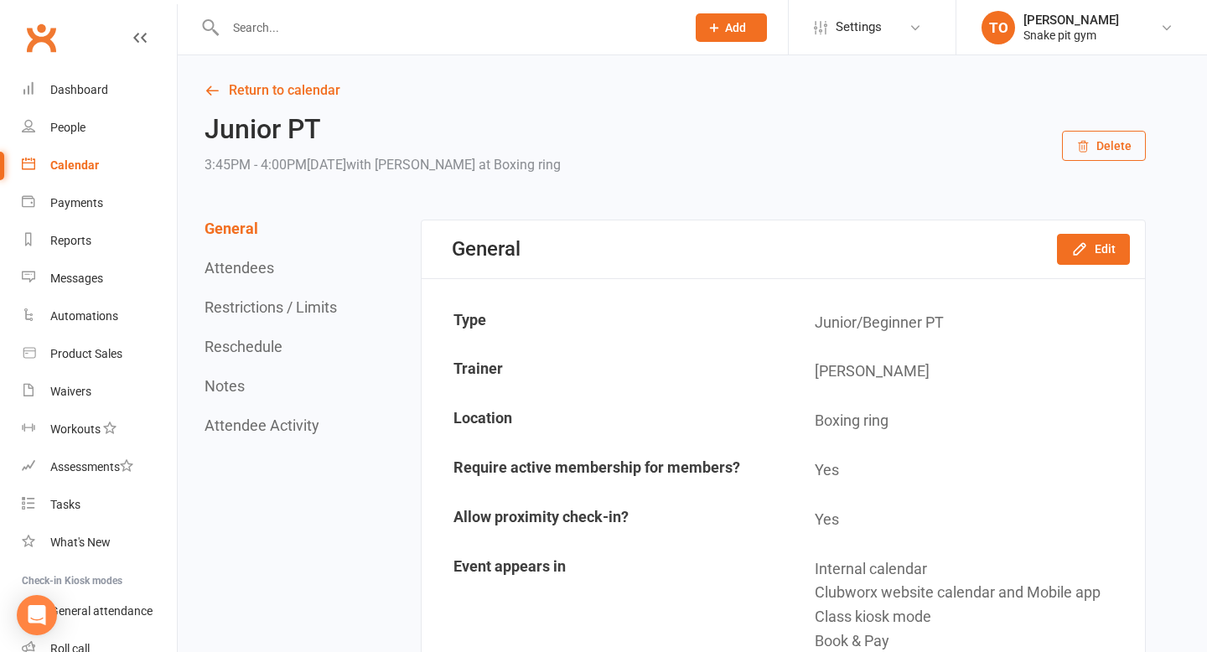
click at [1110, 149] on button "Delete" at bounding box center [1104, 146] width 84 height 30
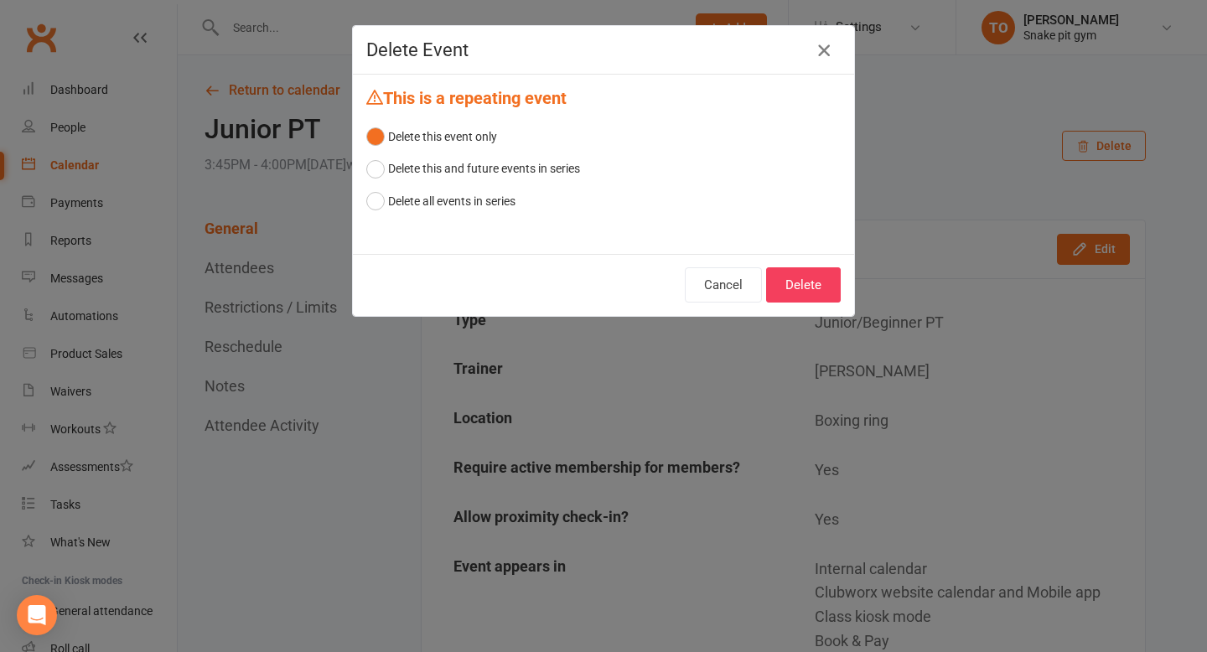
click at [823, 52] on icon "button" at bounding box center [824, 50] width 20 height 20
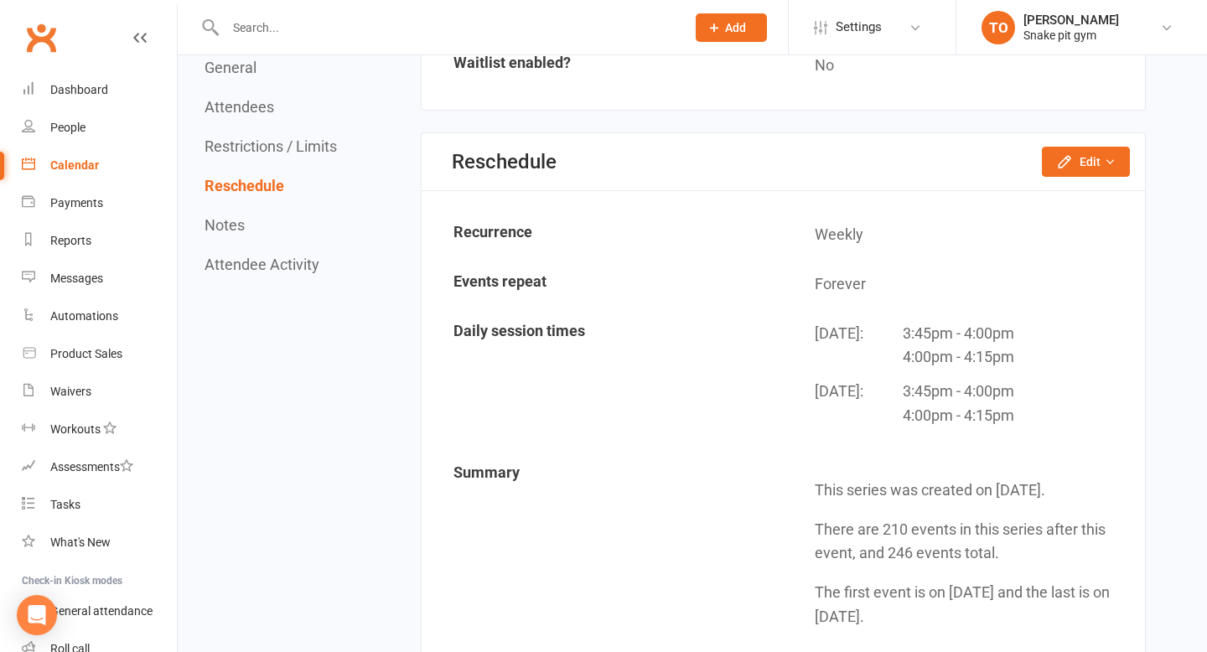
scroll to position [1368, 0]
click at [1113, 154] on button "Edit" at bounding box center [1086, 161] width 88 height 30
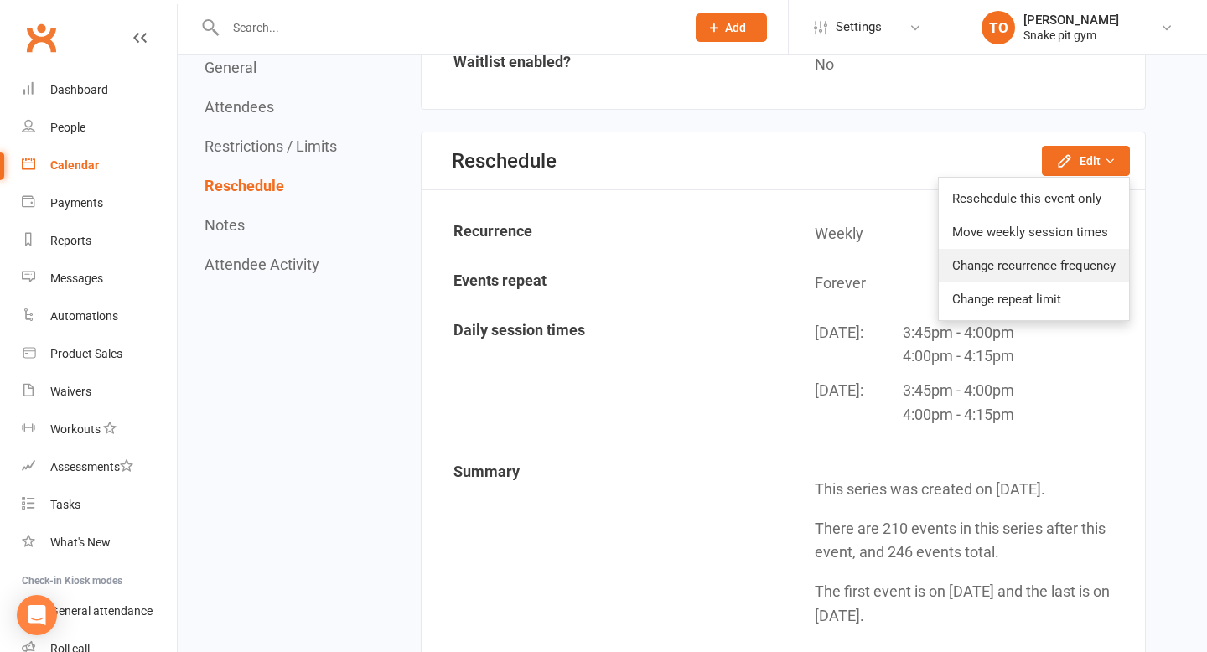
click at [1001, 273] on link "Change recurrence frequency" at bounding box center [1034, 266] width 190 height 34
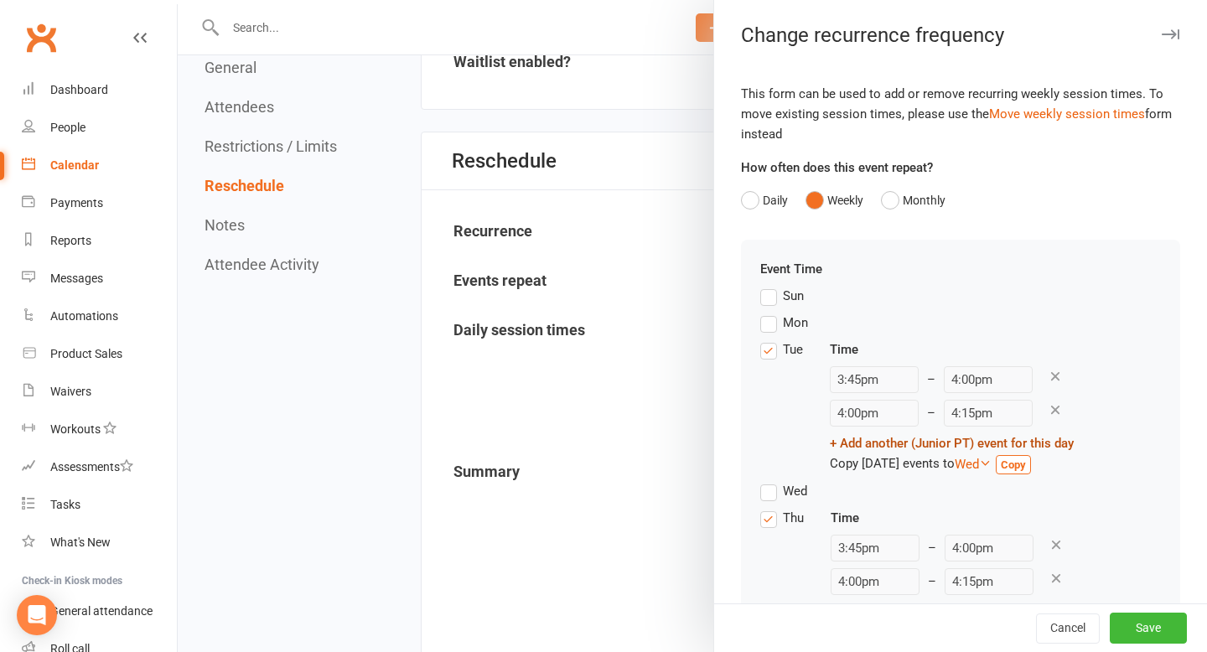
click at [1029, 447] on link "+ Add another (Junior PT) event for this day" at bounding box center [952, 443] width 244 height 15
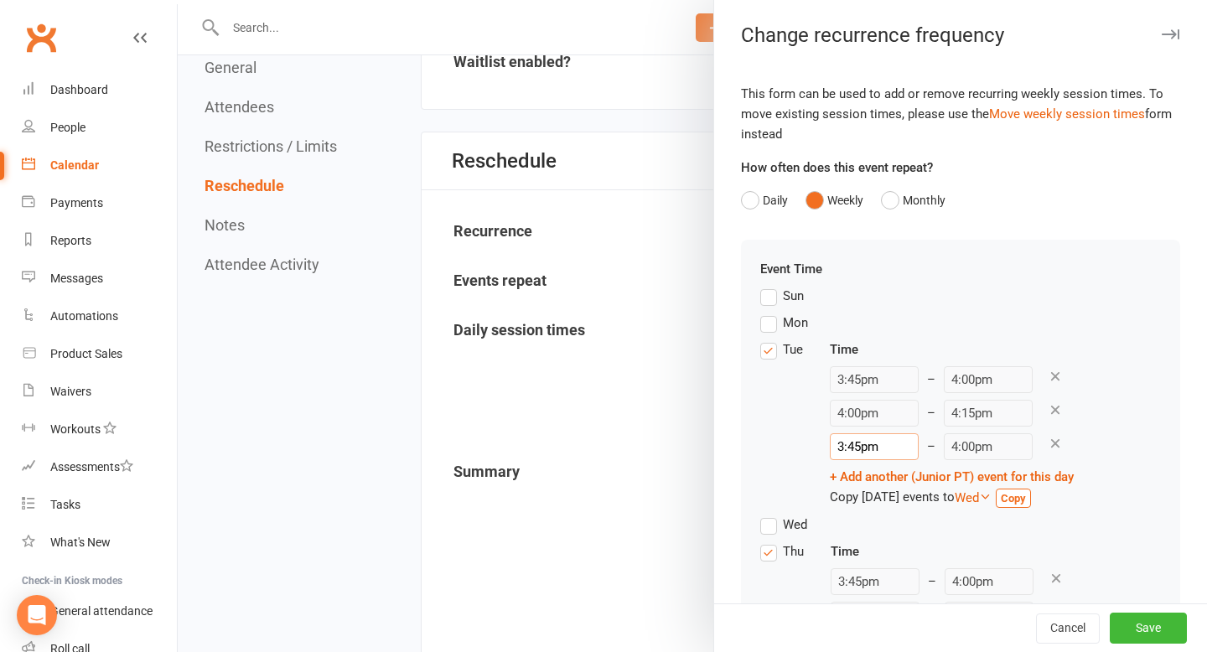
click at [879, 450] on input "3:45pm" at bounding box center [874, 446] width 89 height 27
type input "3:45"
type input "4:00am"
type input "3:4"
type input "4:00pm"
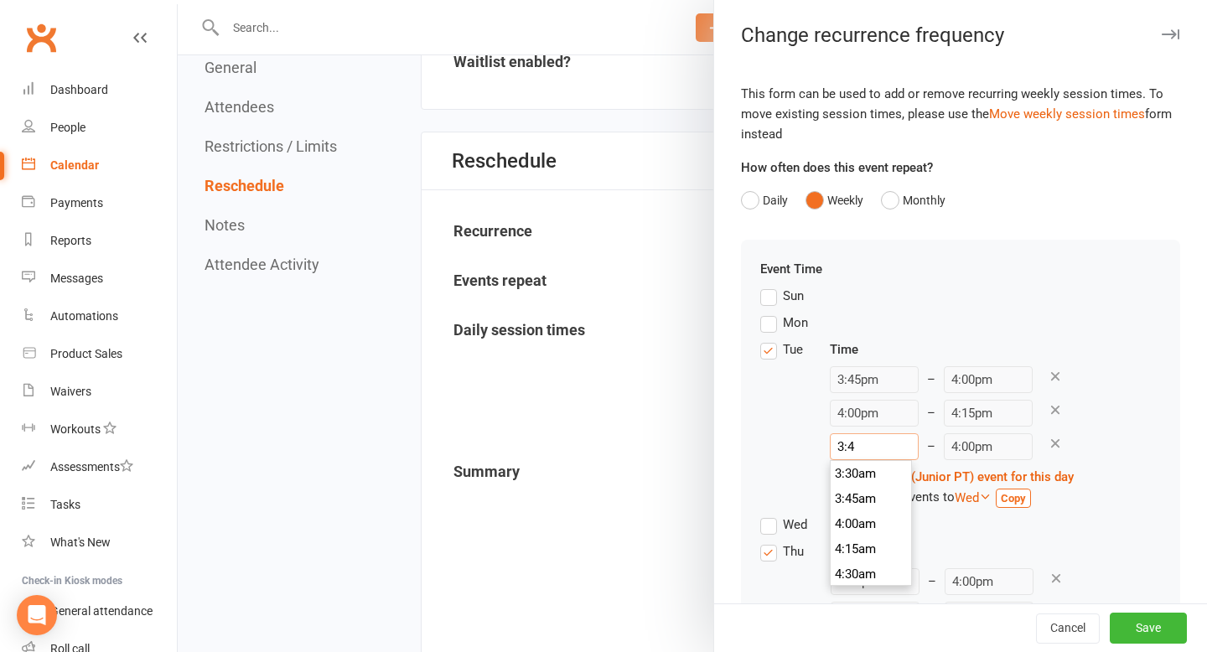
type input "3:"
type input "3:15am"
type input "3"
type input "4:00pm"
type input "4"
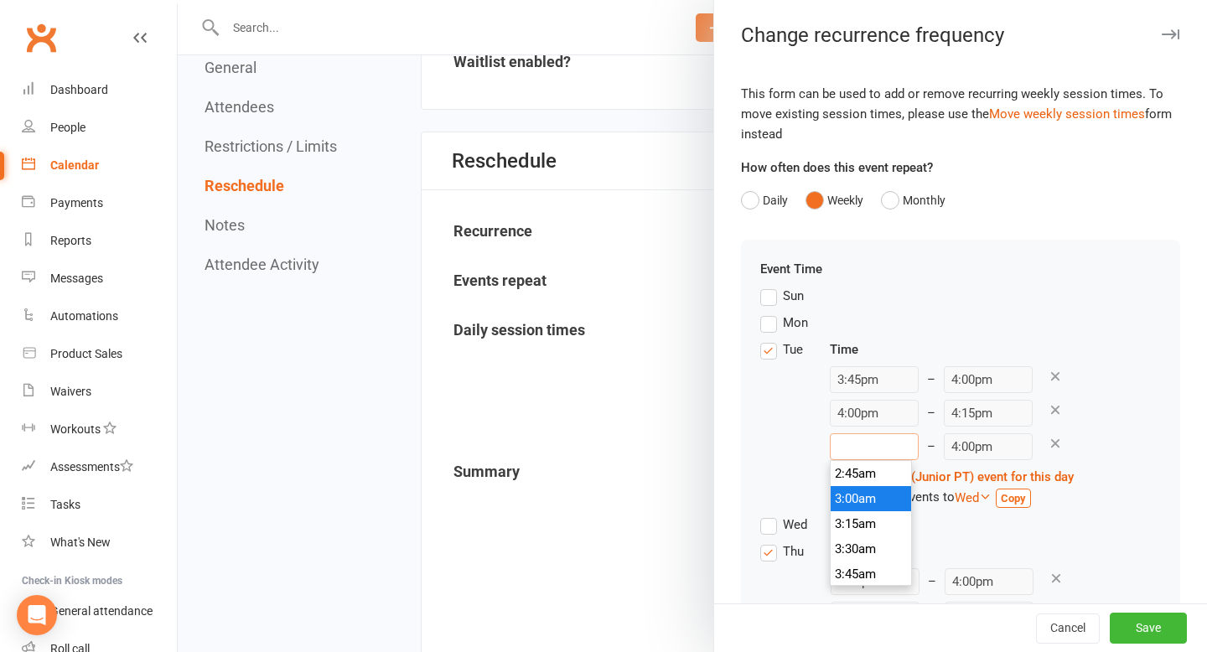
type input "4:15am"
type input "4:0"
type input "4:00pm"
type input "4:00"
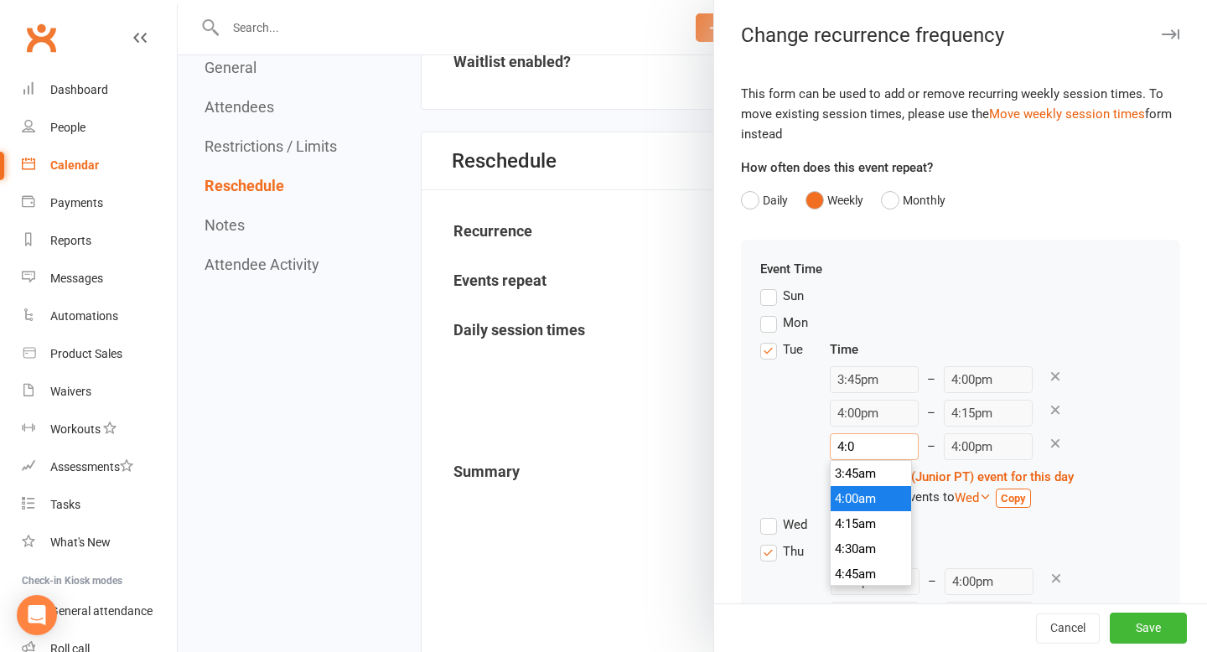
type input "4:15am"
type input "4:00p"
type input "4:15pm"
type input "4:00"
type input "4:15am"
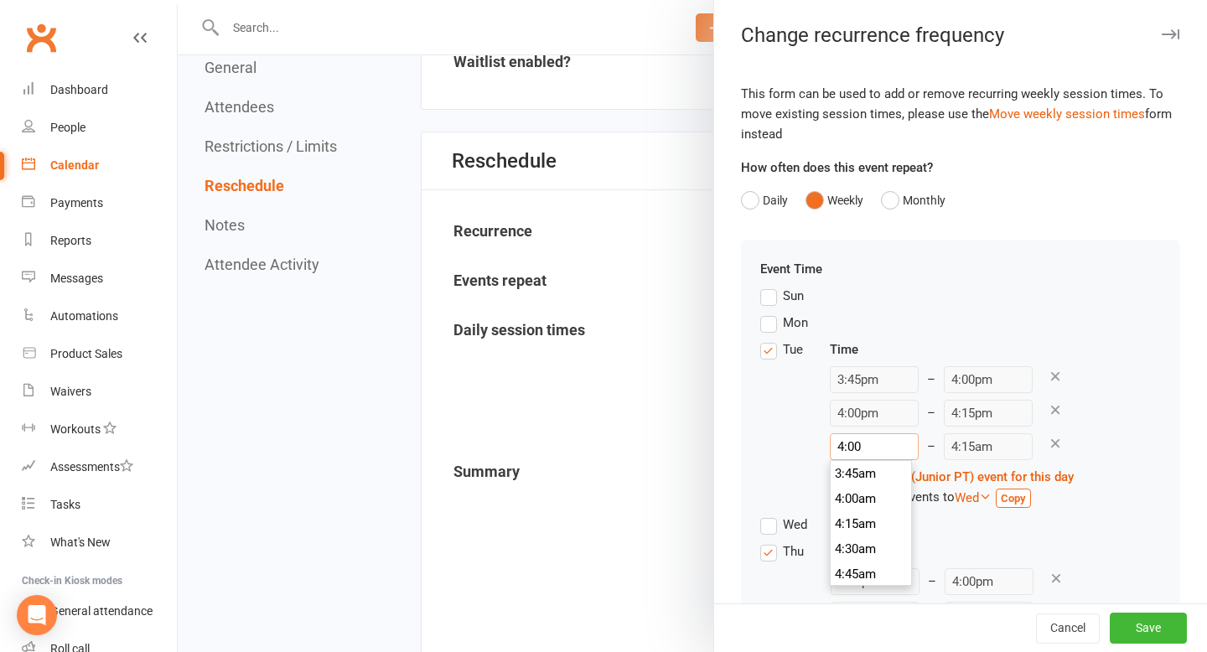
type input "4:0"
type input "4:00pm"
type input "4:"
type input "4:15am"
type input "4:2"
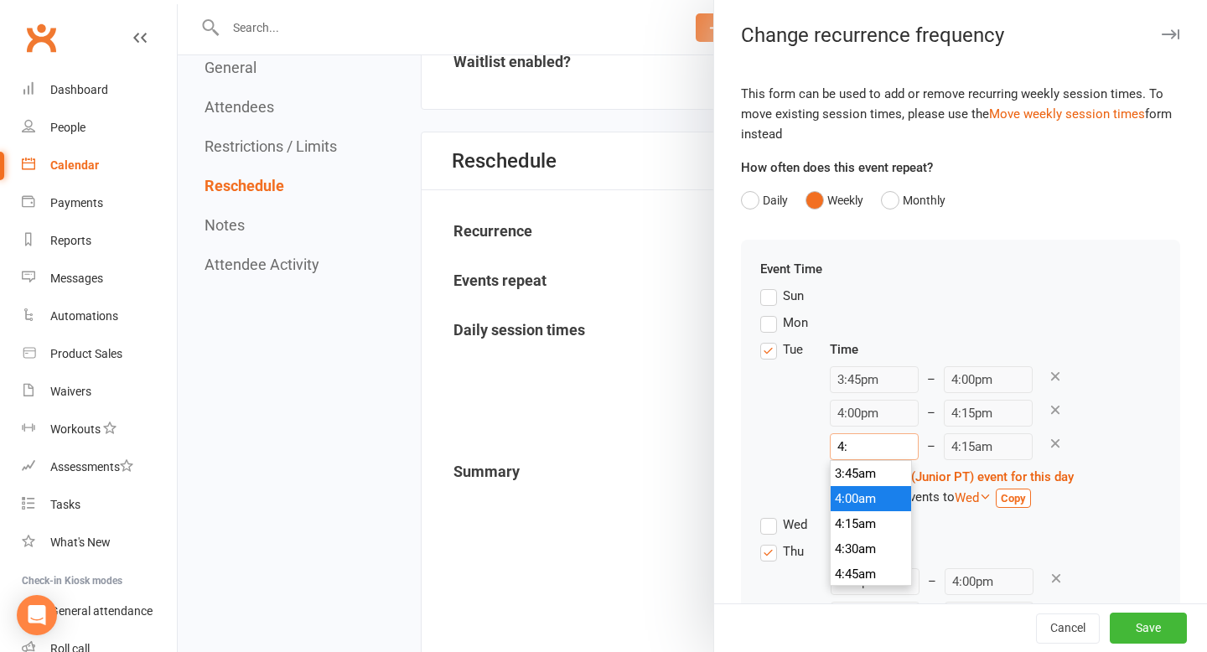
type input "4:00pm"
type input "4:25"
type input "4:40am"
click at [878, 443] on input "4:25am" at bounding box center [874, 446] width 89 height 27
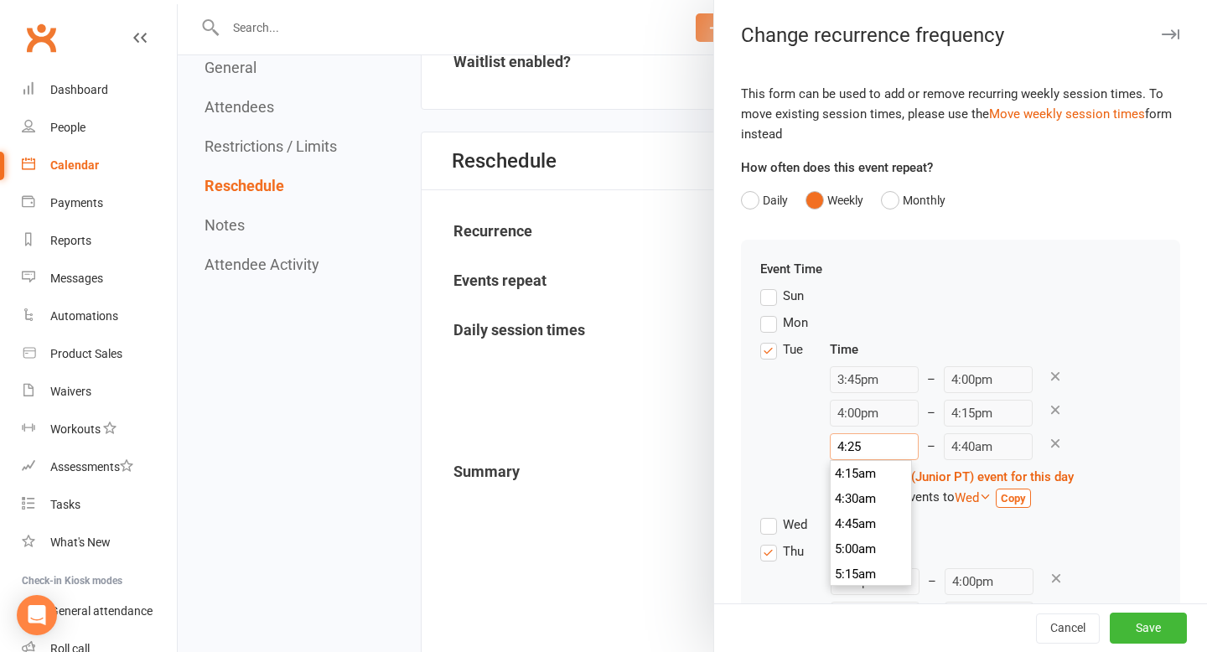
type input "4:25p"
type input "4:40pm"
type input "4:25pm"
click at [1048, 377] on icon at bounding box center [1055, 376] width 15 height 15
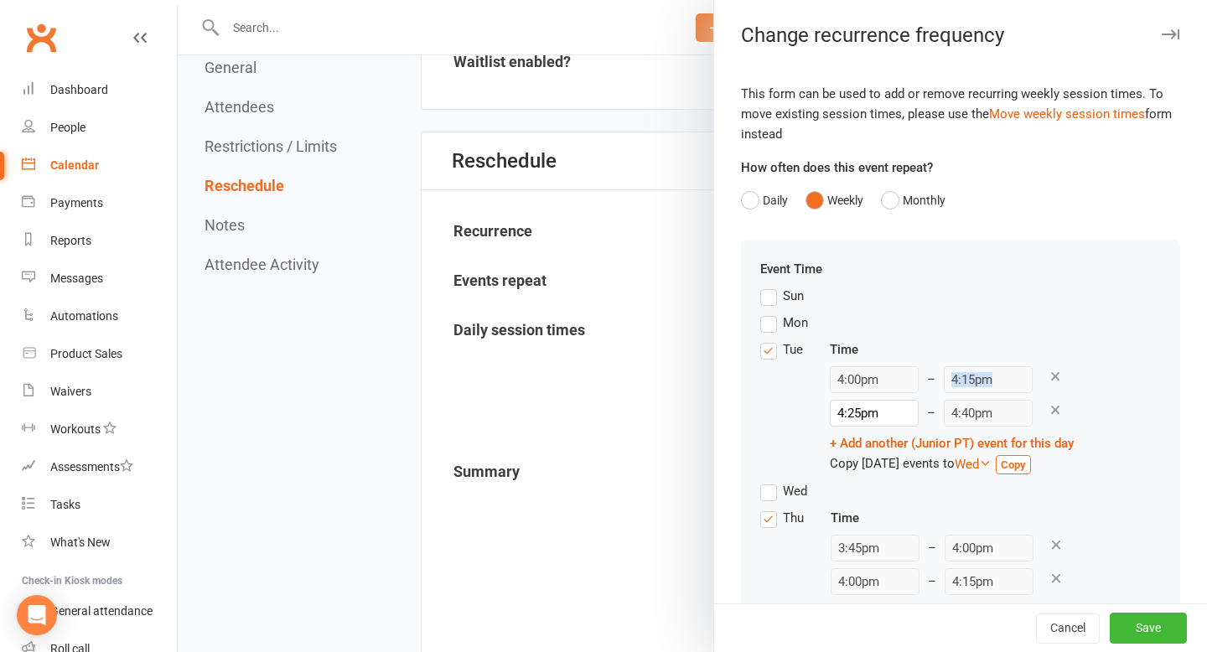
click at [1048, 377] on icon at bounding box center [1055, 376] width 15 height 15
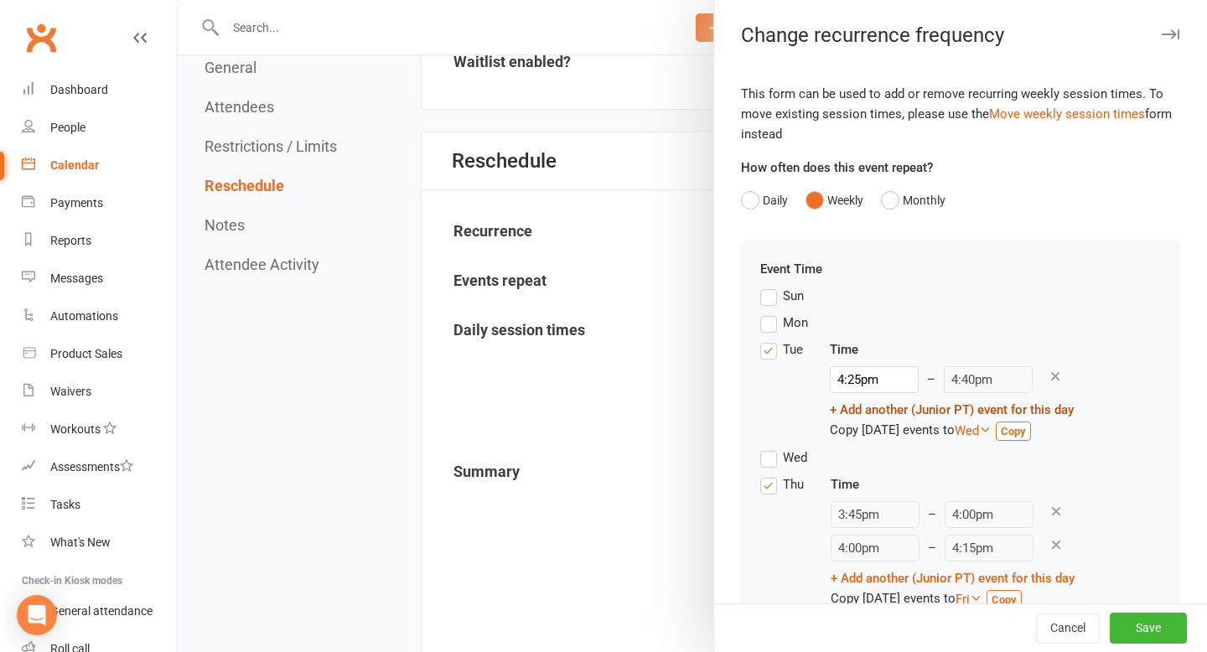
click at [999, 407] on link "+ Add another (Junior PT) event for this day" at bounding box center [952, 409] width 244 height 15
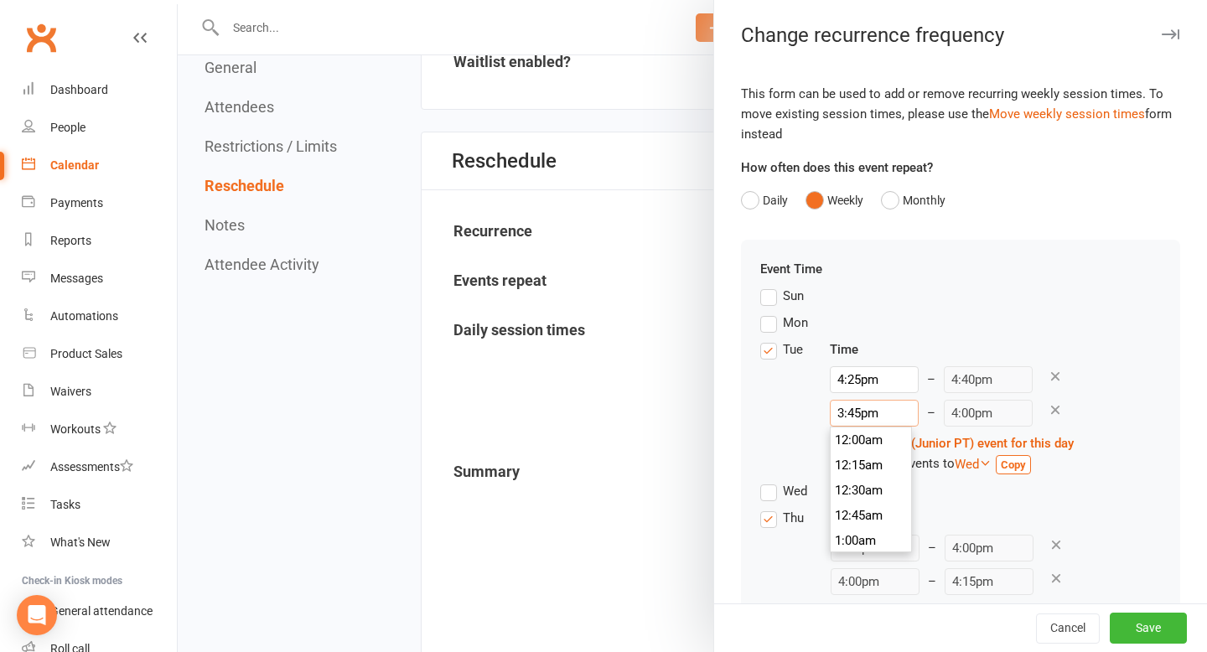
click at [863, 410] on input "3:45pm" at bounding box center [874, 413] width 89 height 27
type input "4"
type input "4:15am"
type input "44"
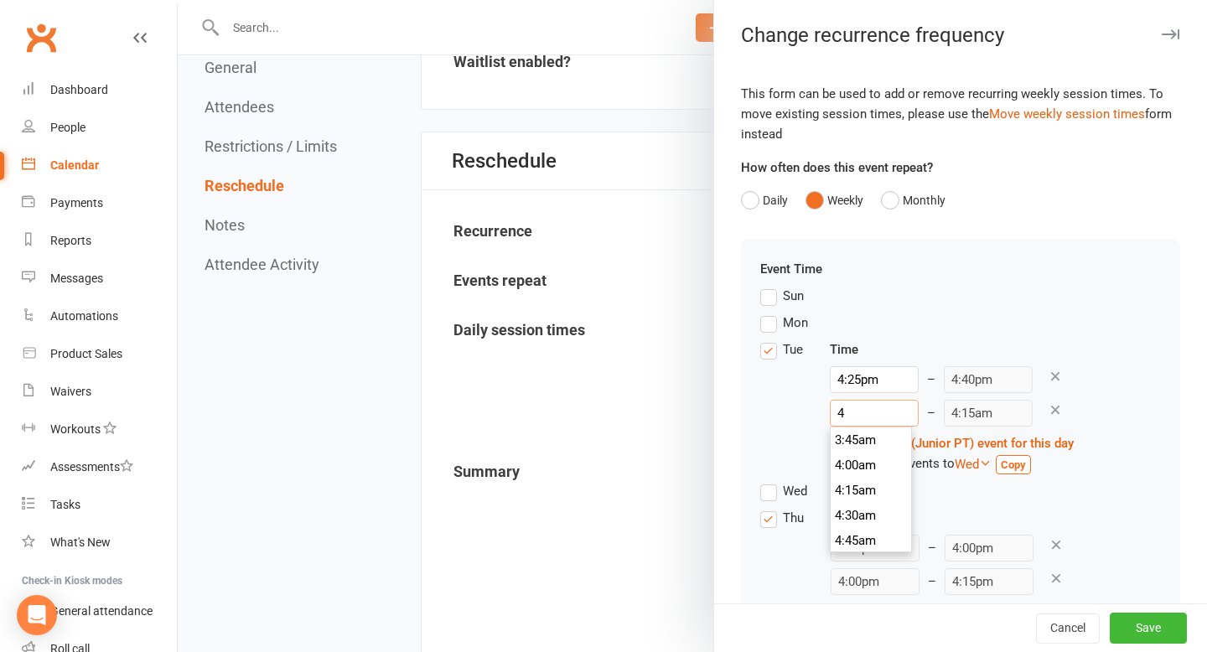
type input "8:15pm"
type input "4"
type input "4:15am"
type input "4:4"
type input "4:00pm"
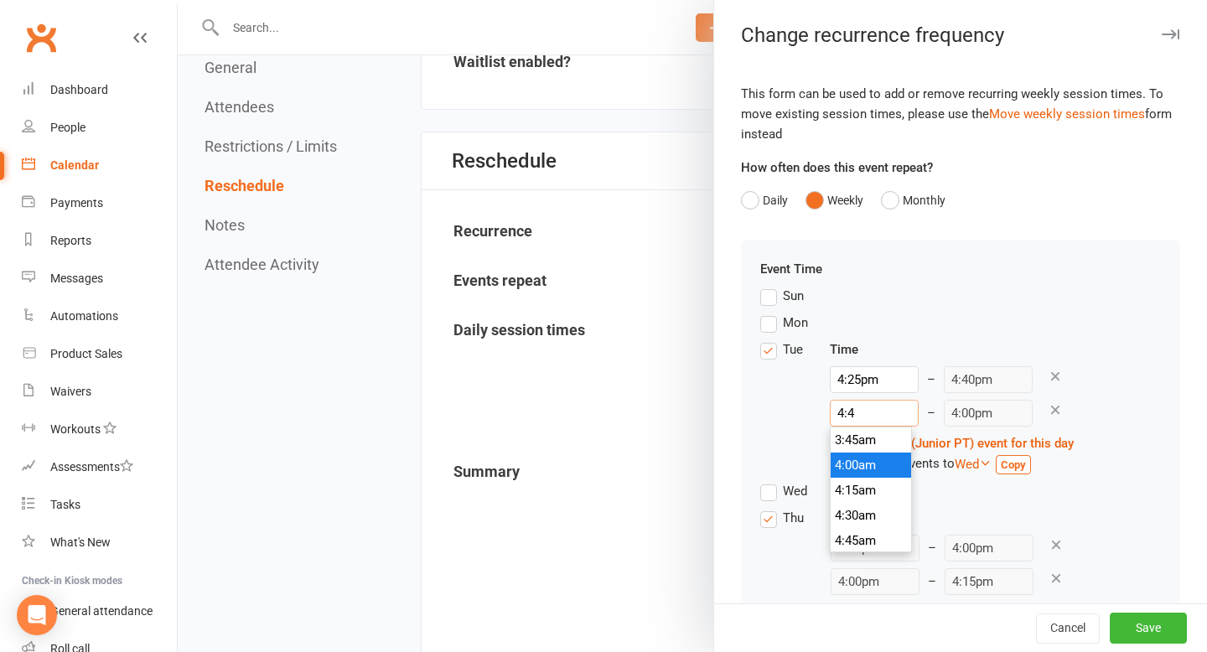
type input "4:40"
type input "4:55am"
type input "4:40p"
type input "4:55pm"
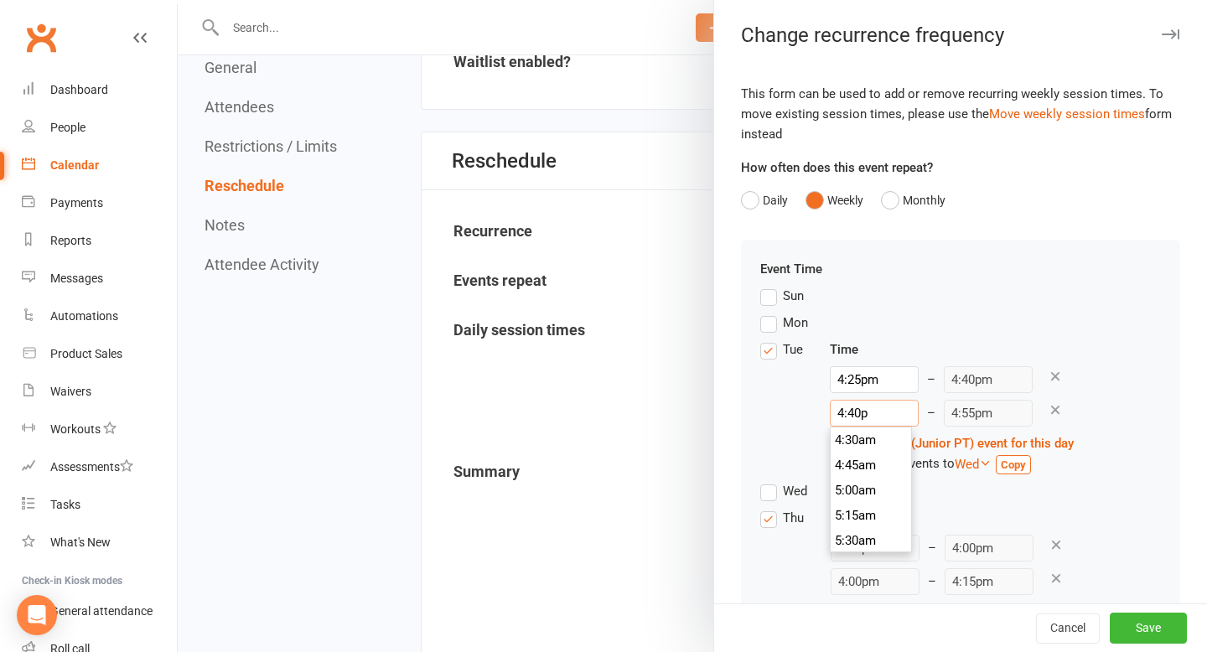
scroll to position [1660, 0]
type input "4:40pm"
click at [1049, 546] on icon at bounding box center [1056, 544] width 15 height 15
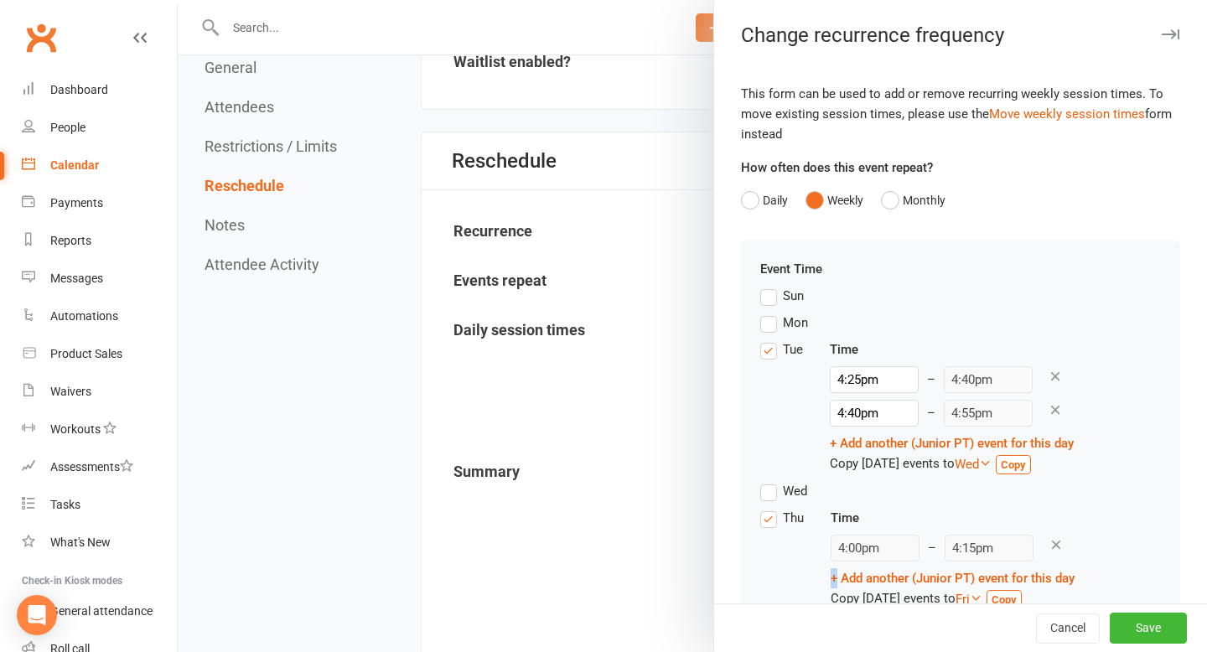
click at [1049, 546] on icon at bounding box center [1056, 544] width 15 height 15
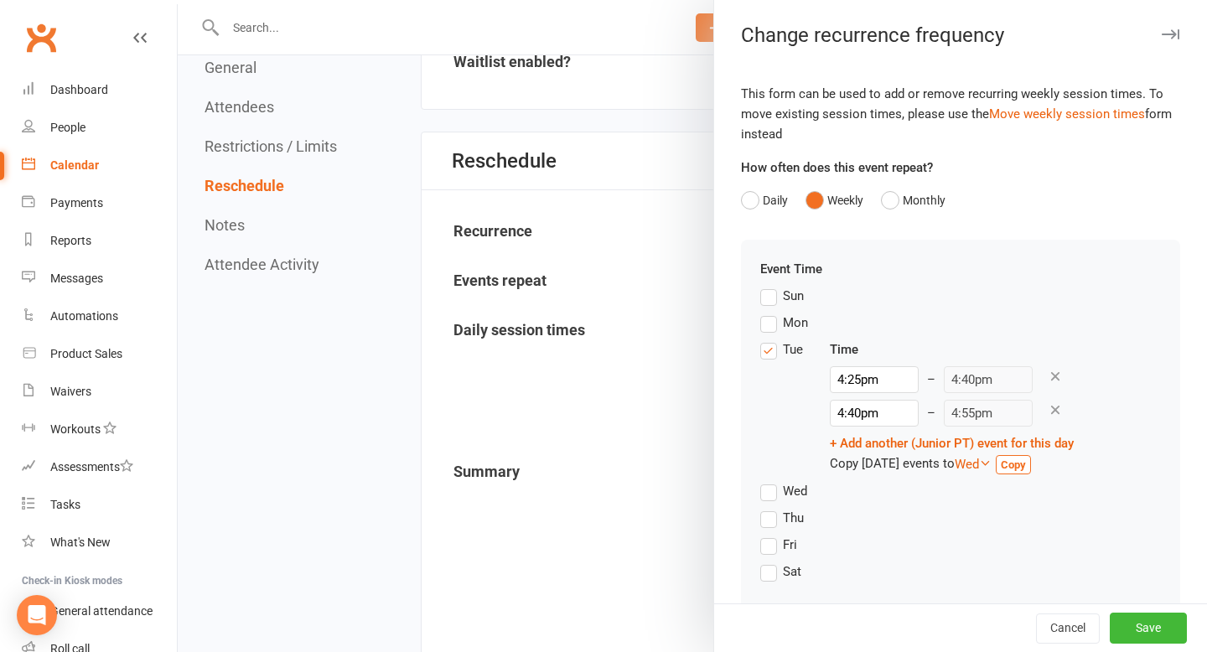
click at [775, 516] on label "Thu" at bounding box center [782, 518] width 44 height 20
click at [771, 508] on input "Thu" at bounding box center [765, 508] width 11 height 0
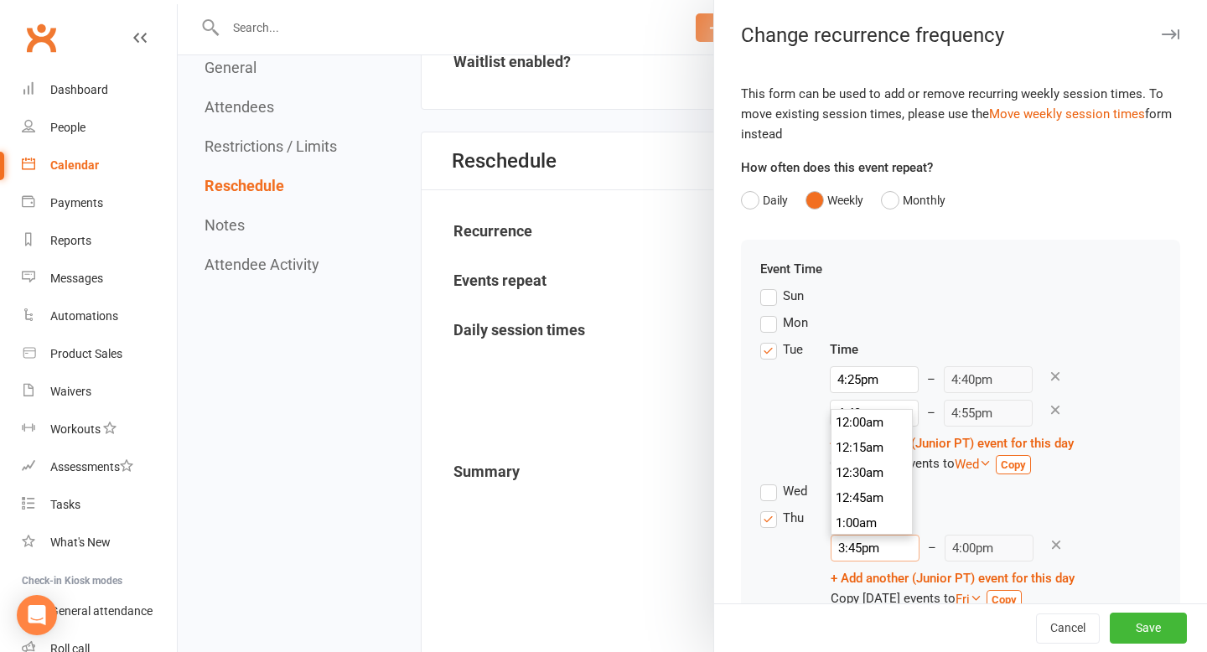
click at [868, 552] on input "3:45pm" at bounding box center [875, 548] width 89 height 27
type input "4"
type input "4:15am"
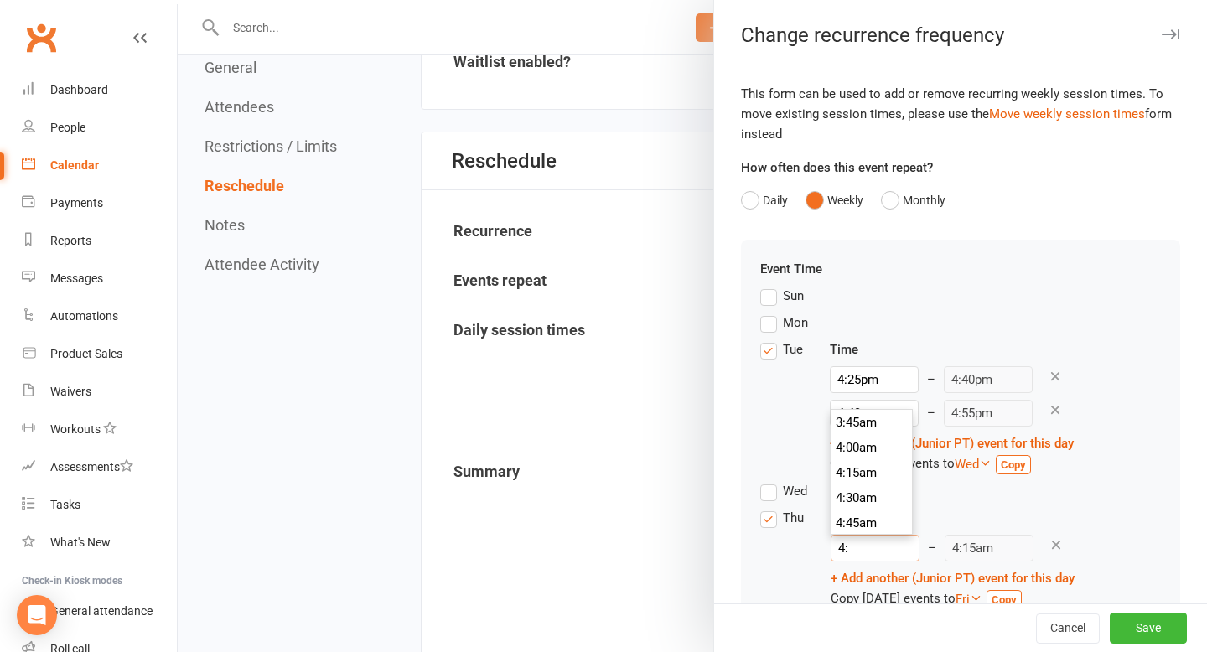
type input "4:2"
type input "4:00pm"
type input "4:25"
type input "4:40am"
type input "4:25p"
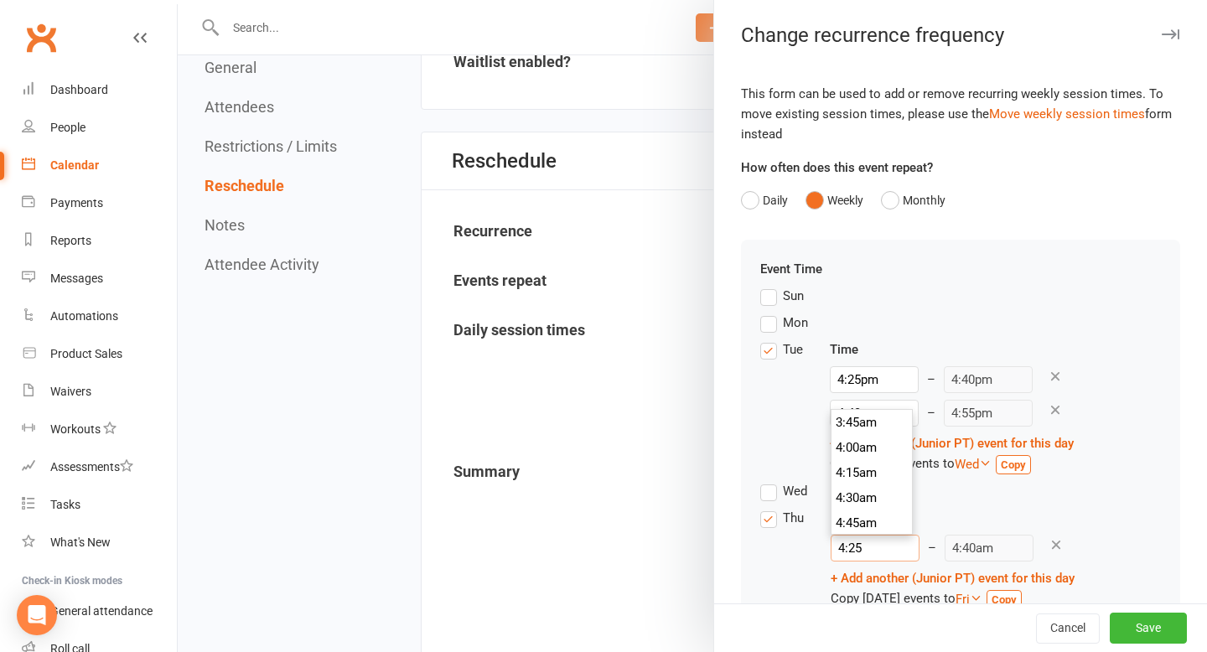
type input "4:40pm"
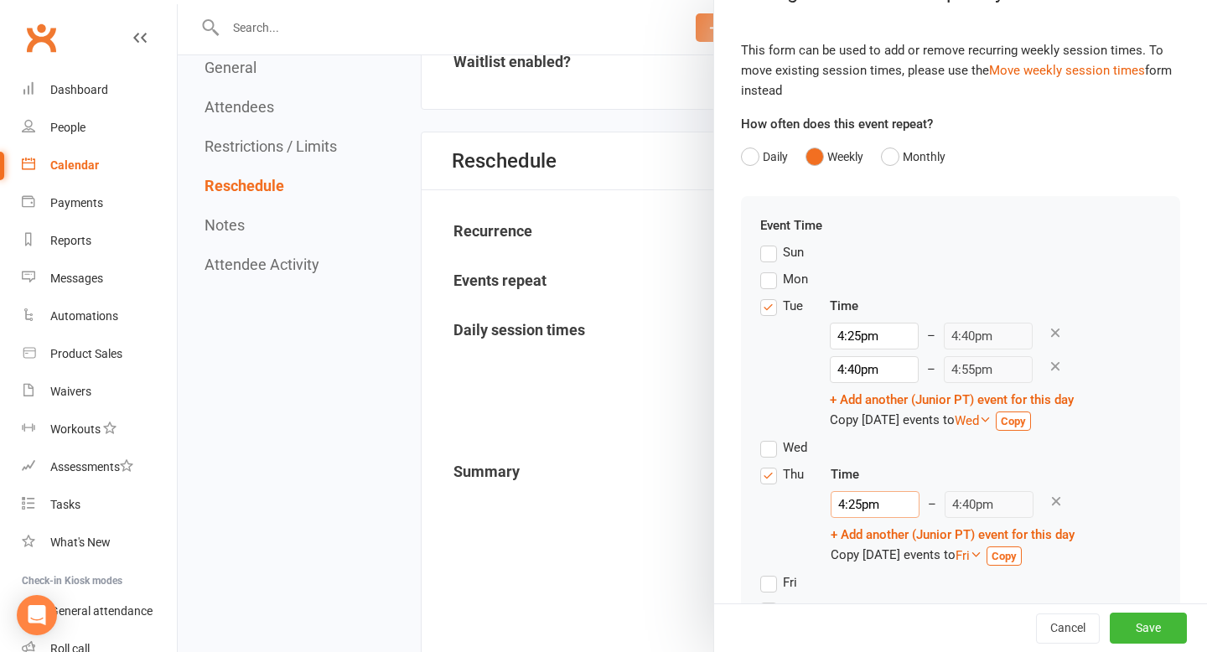
scroll to position [49, 0]
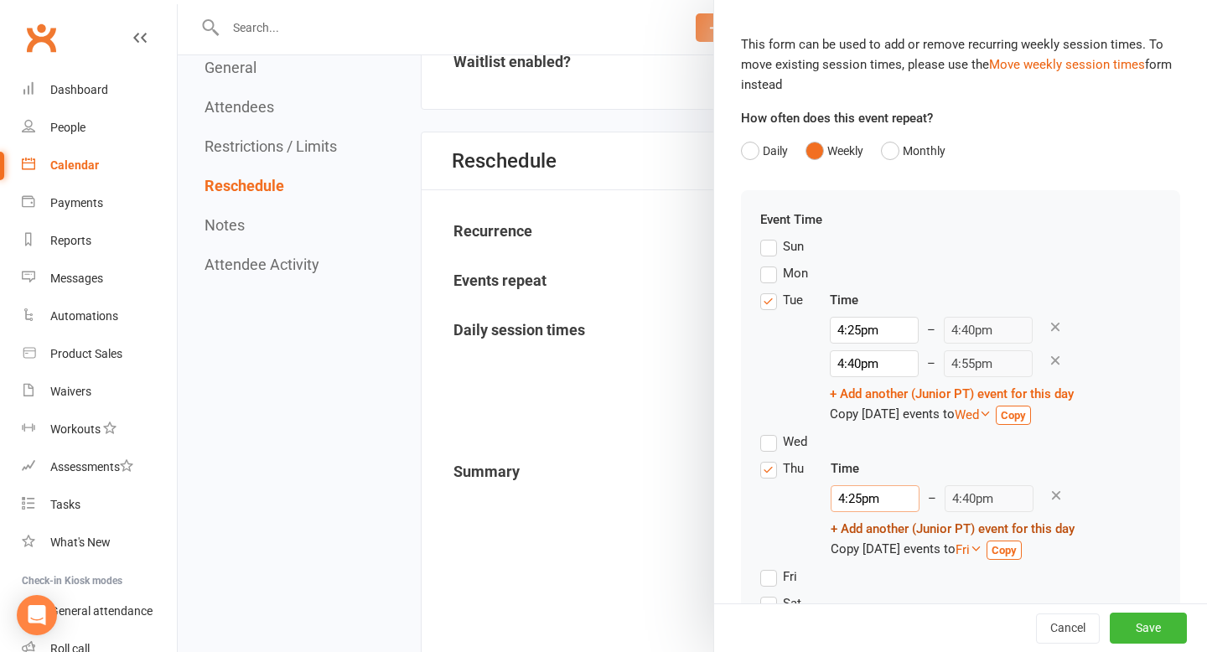
type input "4:25pm"
click at [996, 534] on link "+ Add another (Junior PT) event for this day" at bounding box center [953, 529] width 244 height 15
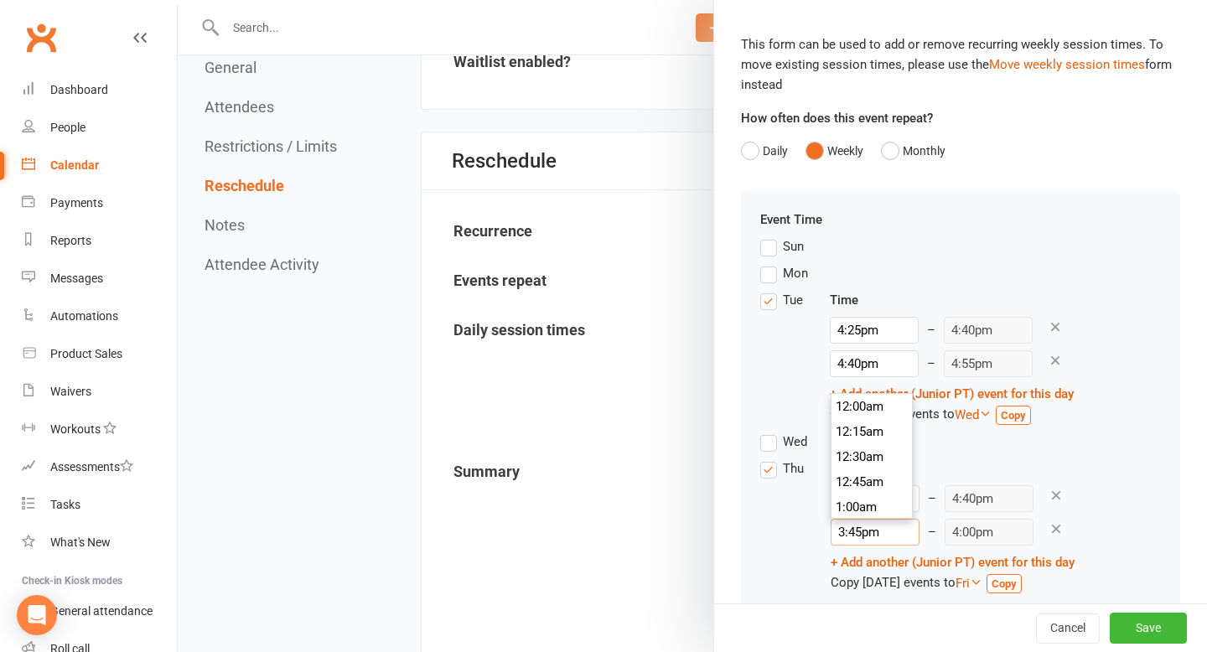
click at [869, 527] on input "3:45pm" at bounding box center [875, 532] width 89 height 27
type input "4"
type input "4:15am"
type input "4:4"
type input "4:00pm"
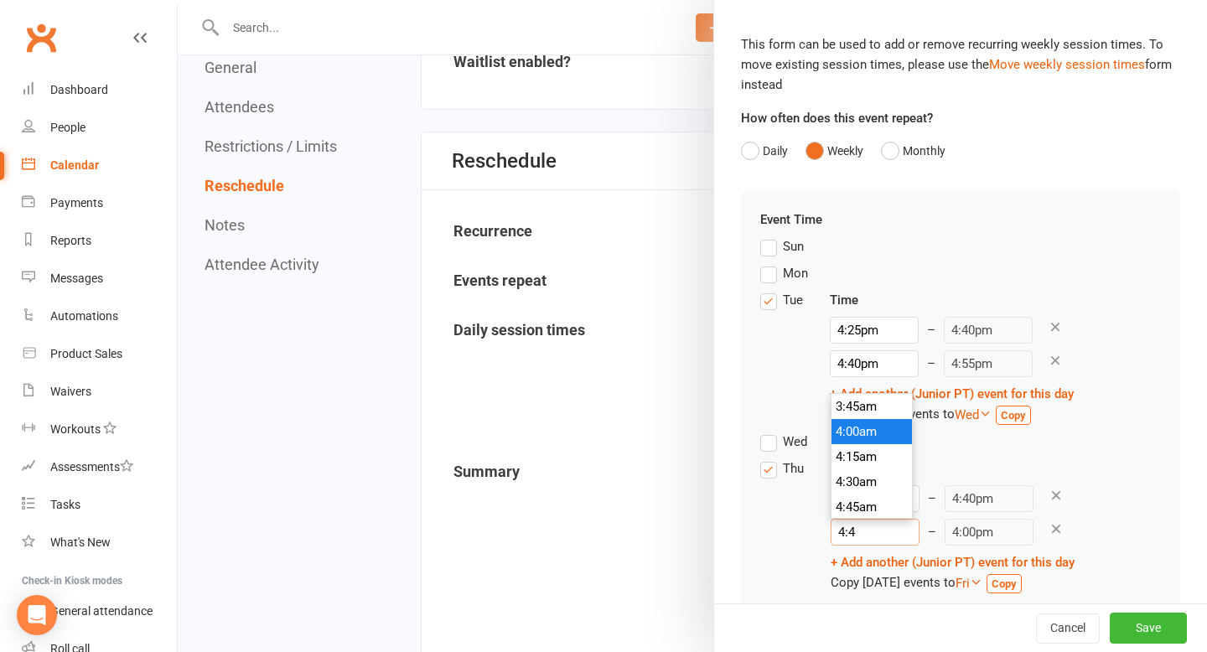
type input "4:40"
type input "4:55am"
type input "4:40p"
type input "4:55pm"
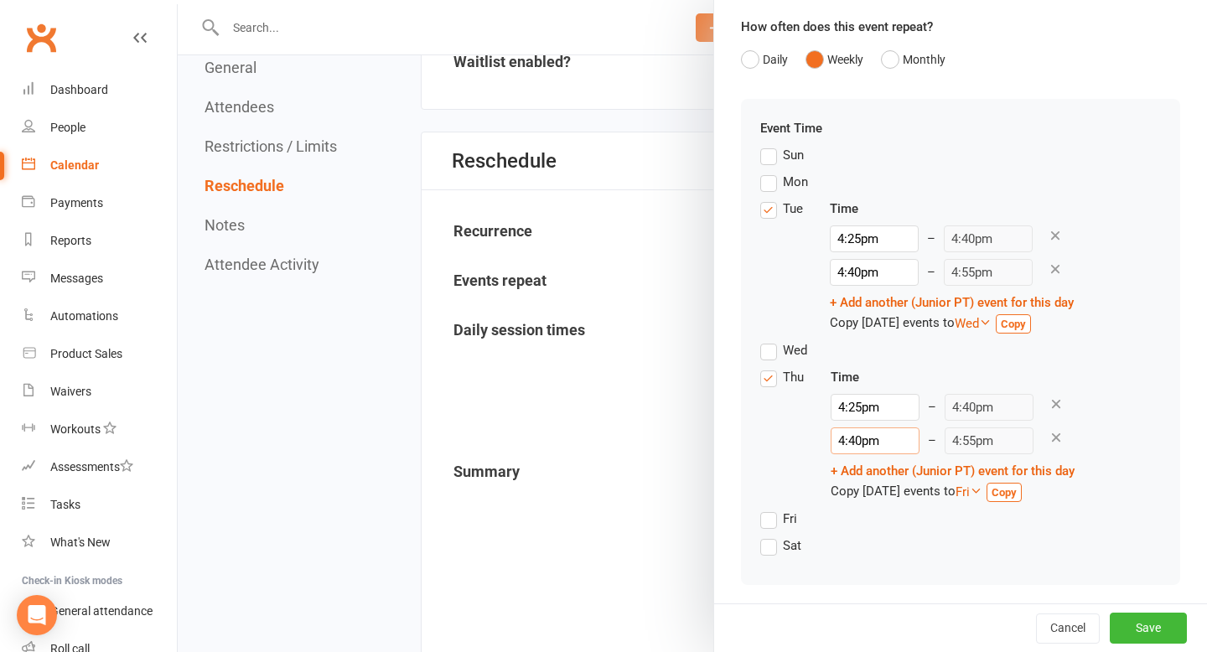
scroll to position [146, 0]
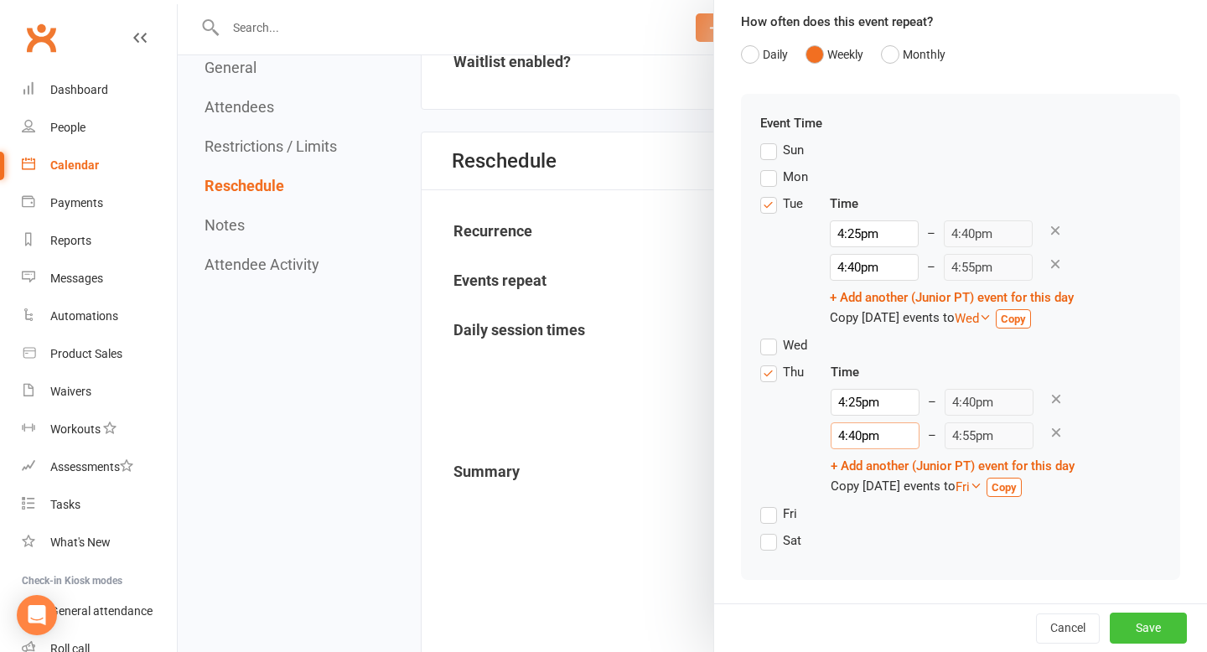
type input "4:40pm"
click at [1146, 635] on button "Save" at bounding box center [1148, 628] width 77 height 30
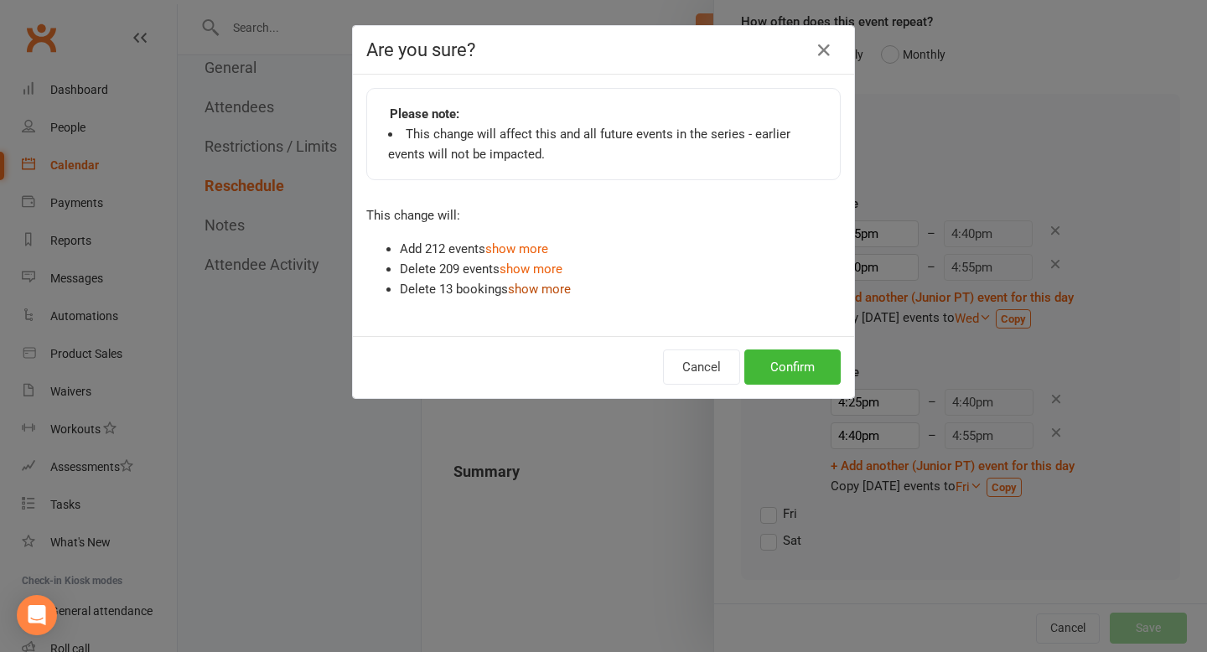
click at [526, 293] on link "show more" at bounding box center [539, 289] width 63 height 15
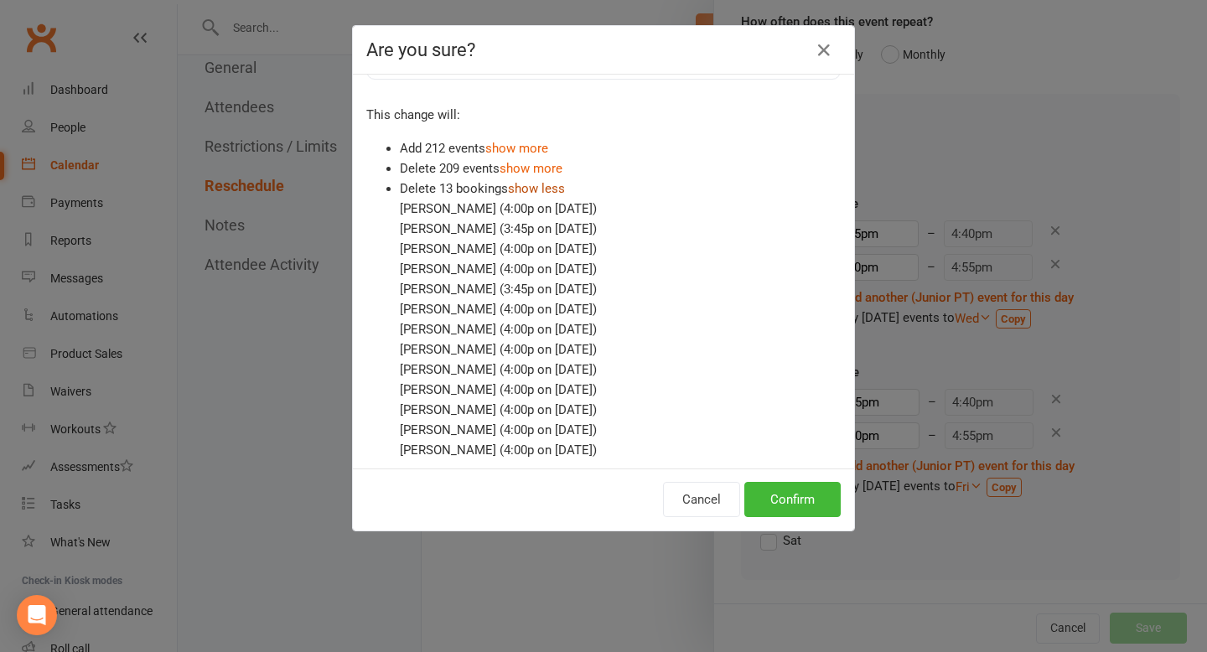
scroll to position [129, 0]
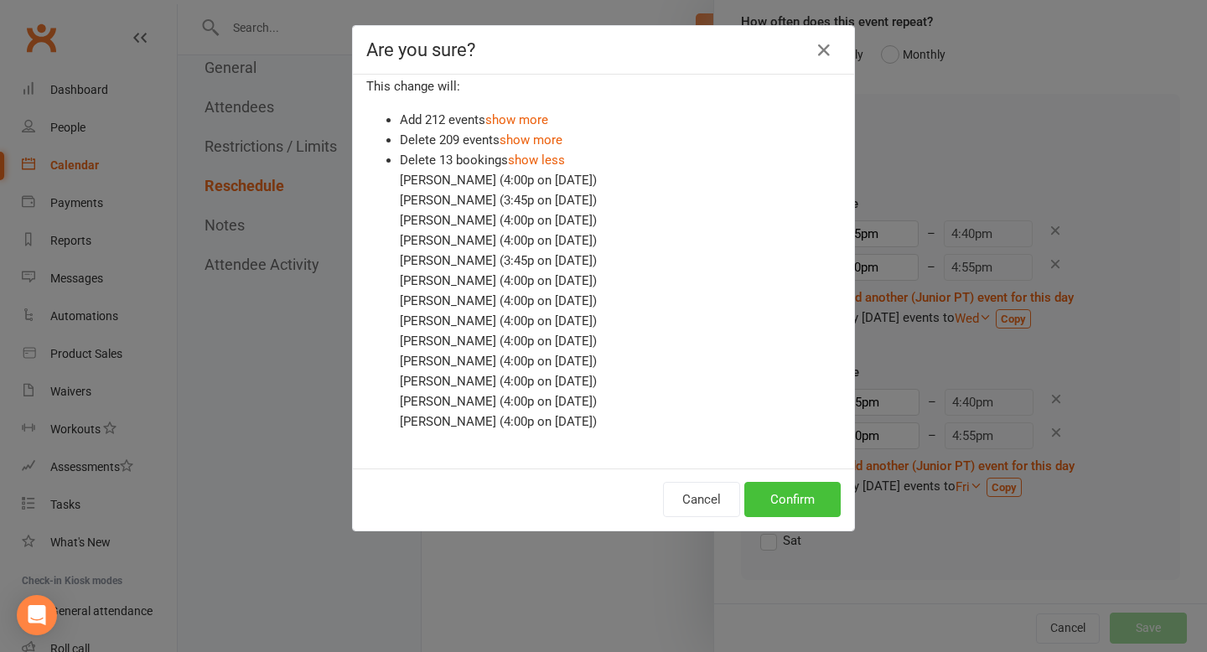
click at [802, 506] on button "Confirm" at bounding box center [793, 499] width 96 height 35
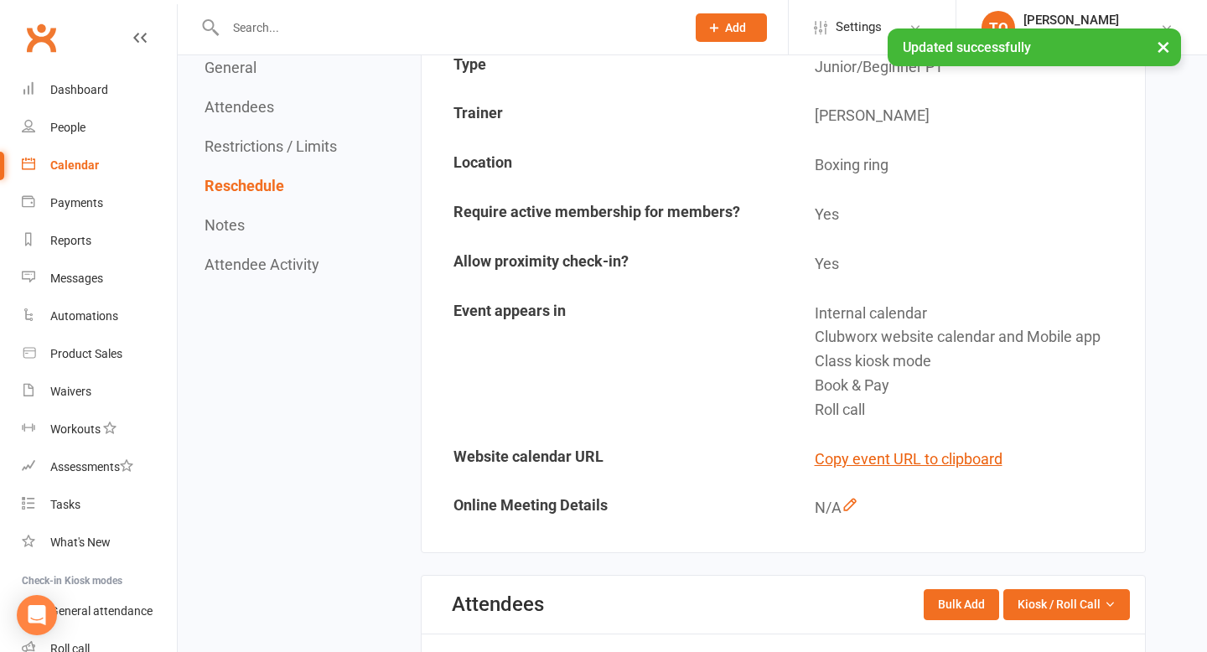
scroll to position [0, 0]
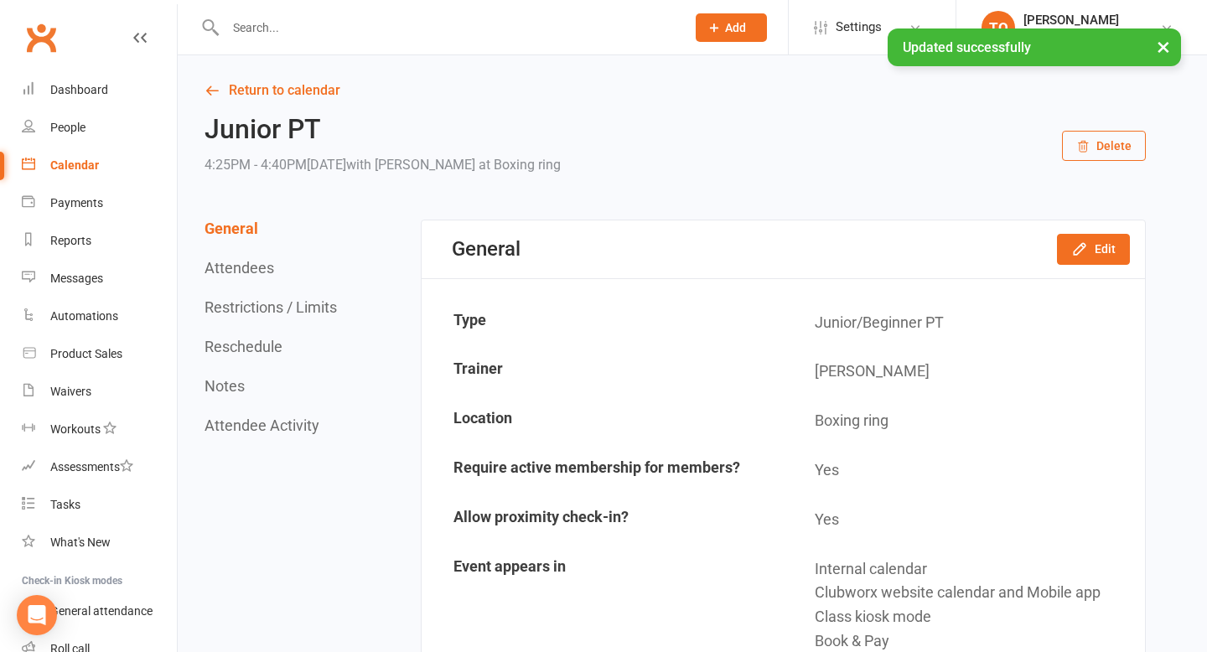
click at [67, 170] on div "Calendar" at bounding box center [74, 164] width 49 height 13
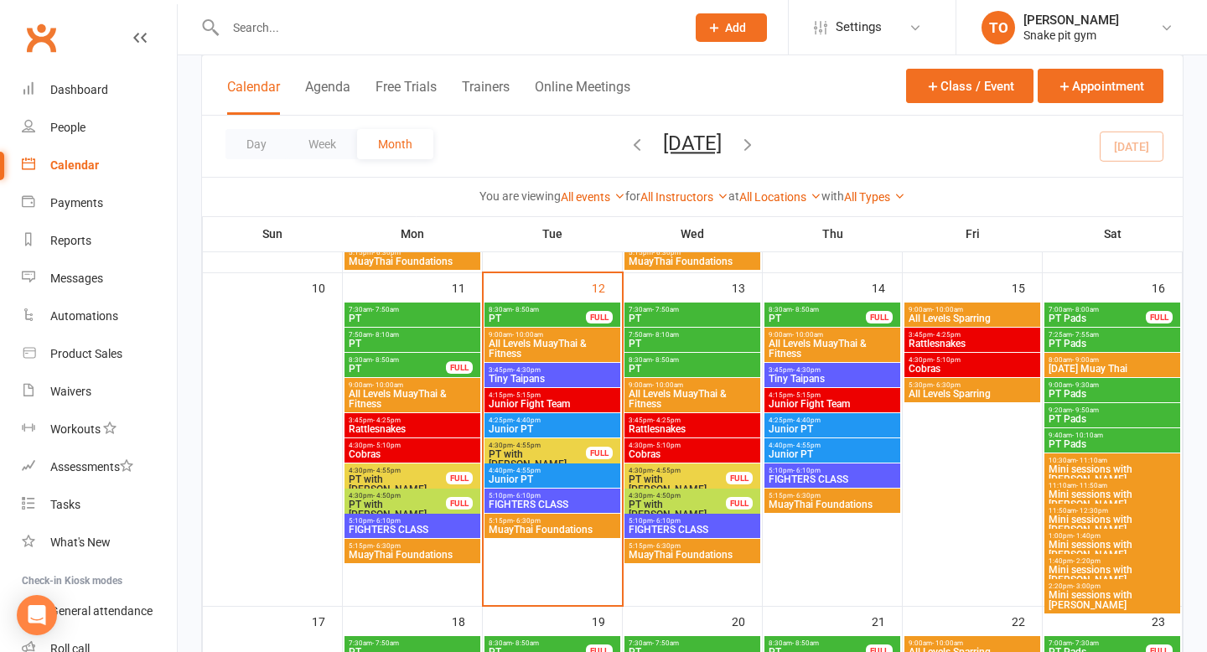
scroll to position [737, 0]
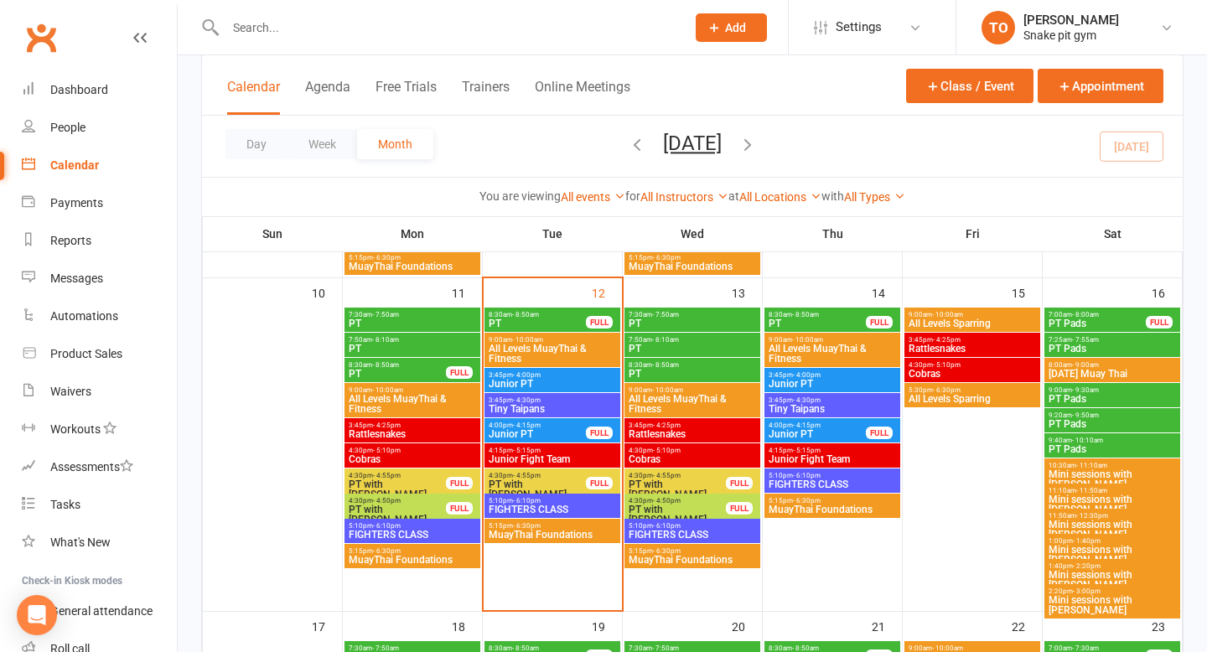
scroll to position [748, 0]
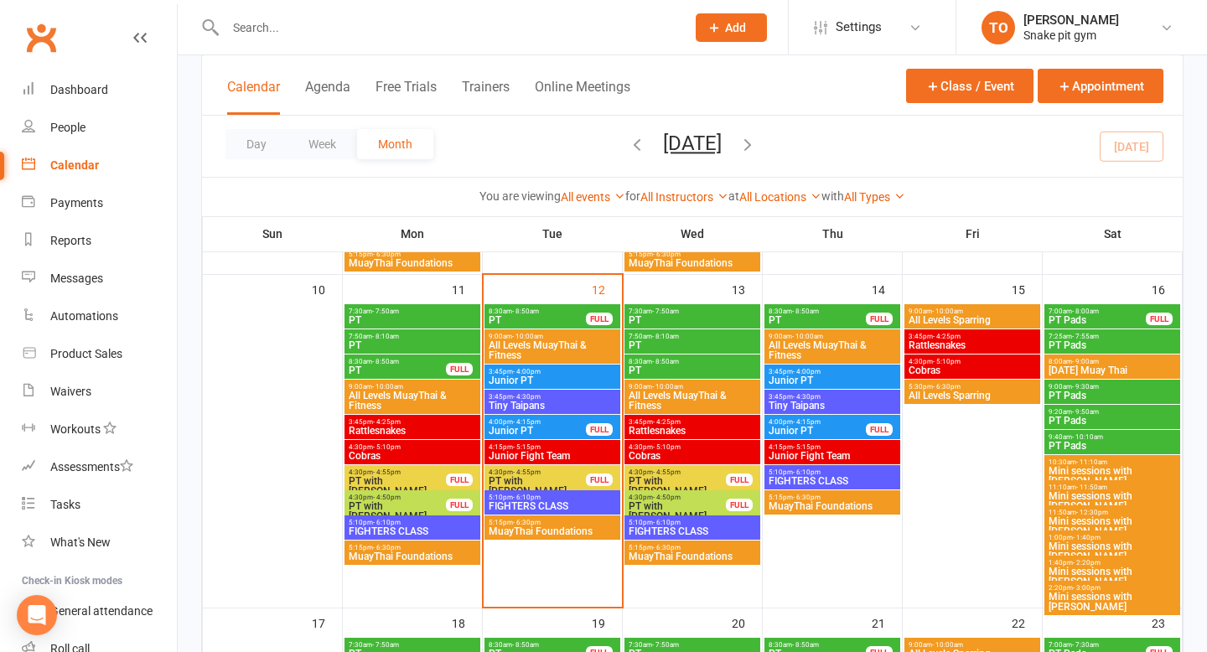
click at [546, 428] on span "Junior PT" at bounding box center [537, 431] width 99 height 10
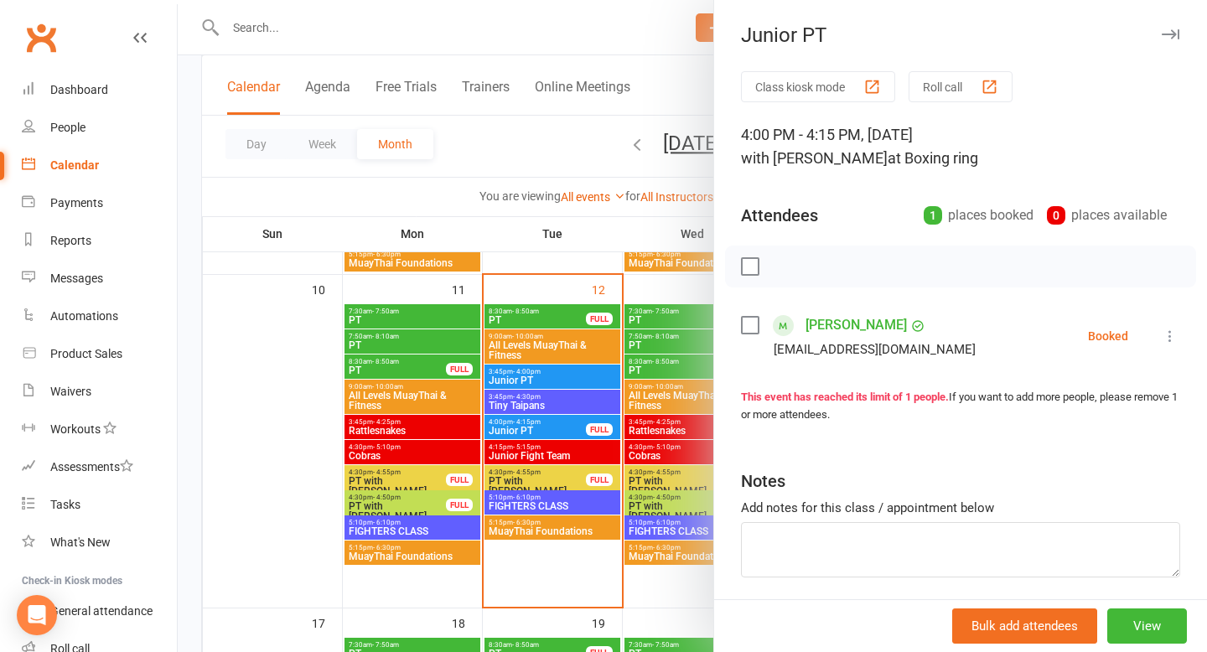
click at [1175, 335] on icon at bounding box center [1170, 336] width 17 height 17
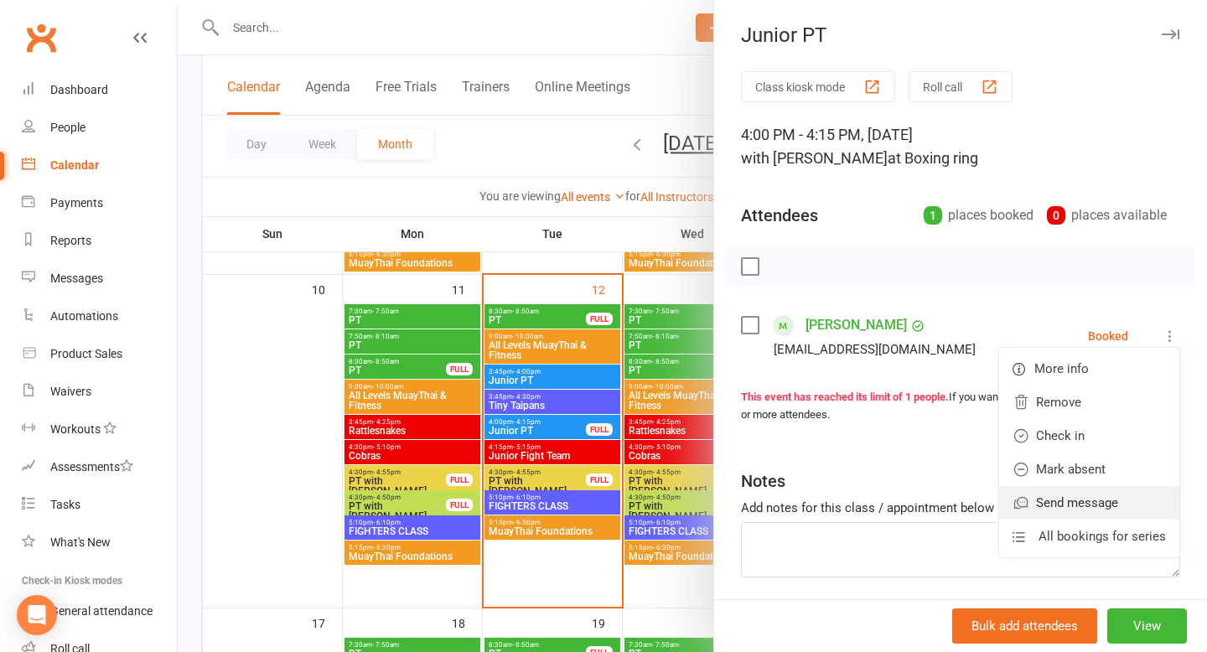
click at [1082, 503] on link "Send message" at bounding box center [1089, 503] width 180 height 34
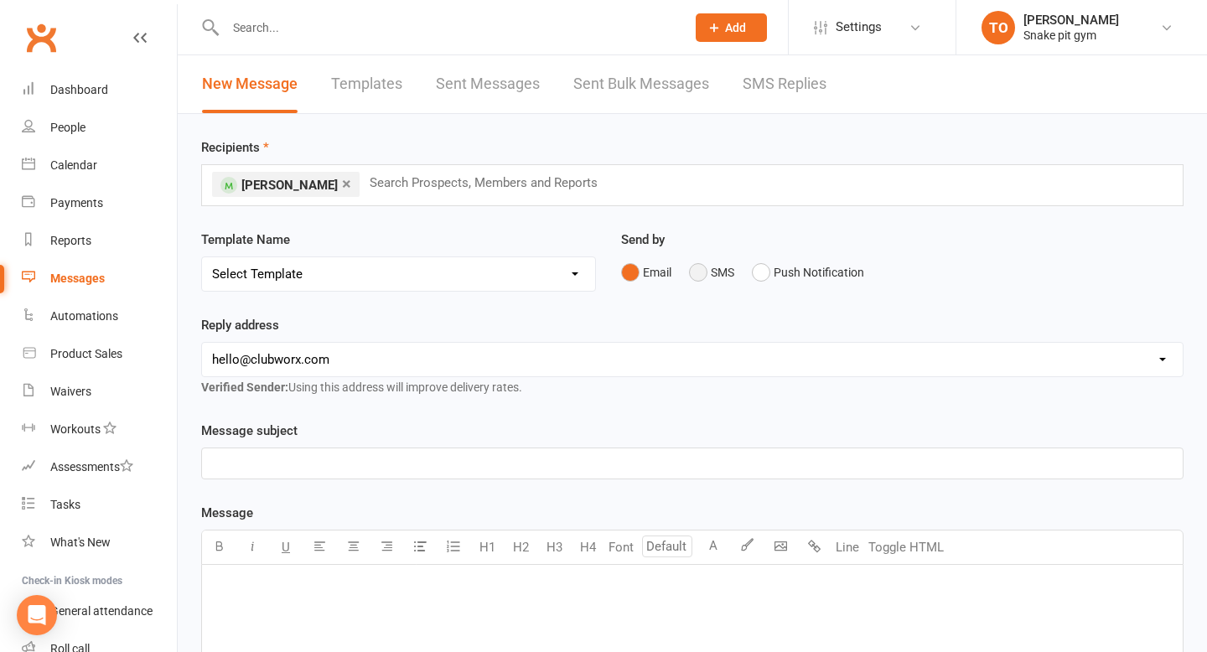
click at [701, 263] on button "SMS" at bounding box center [711, 273] width 45 height 32
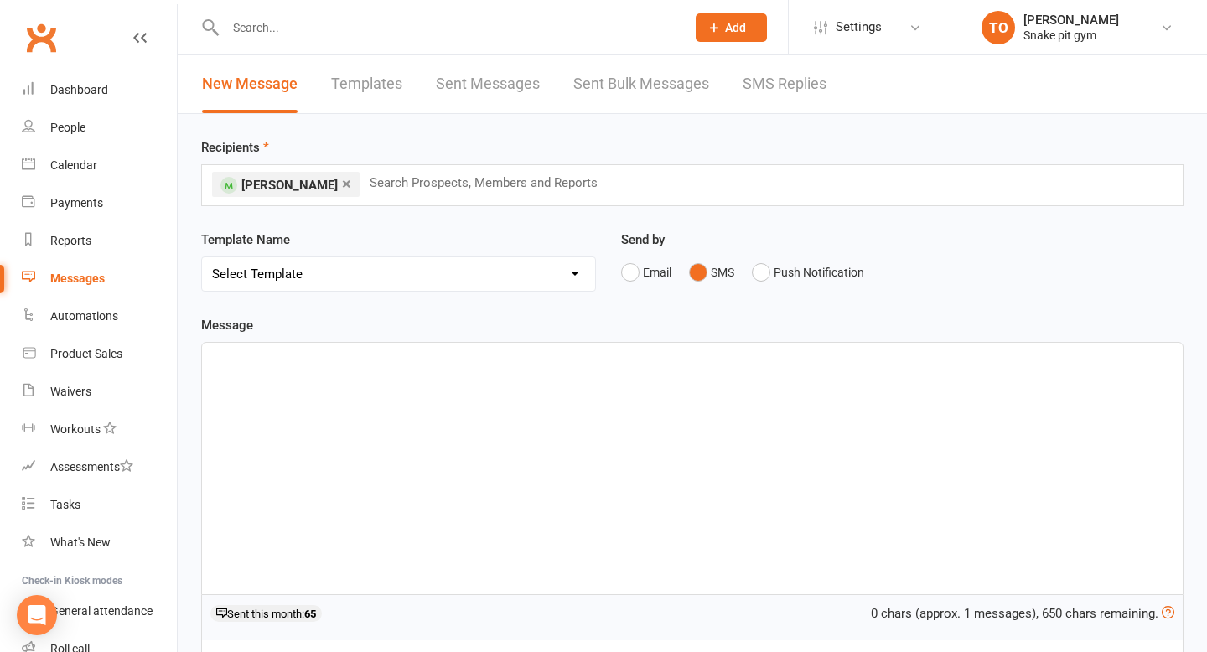
click at [500, 507] on div "﻿" at bounding box center [692, 469] width 981 height 252
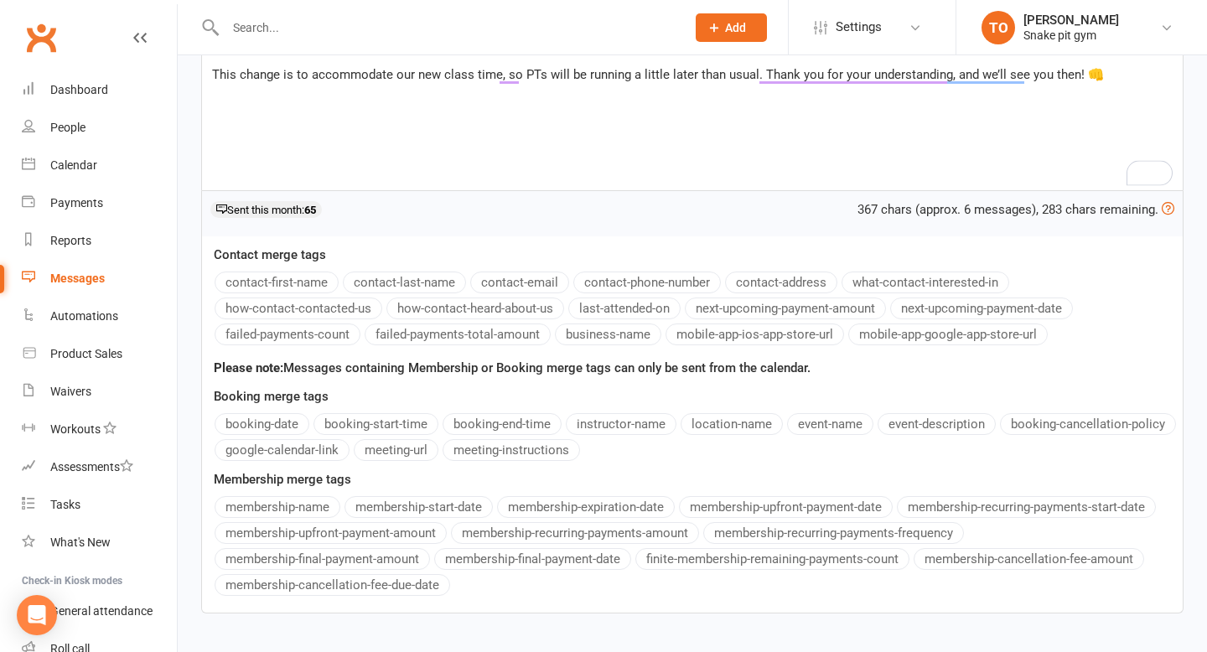
scroll to position [516, 0]
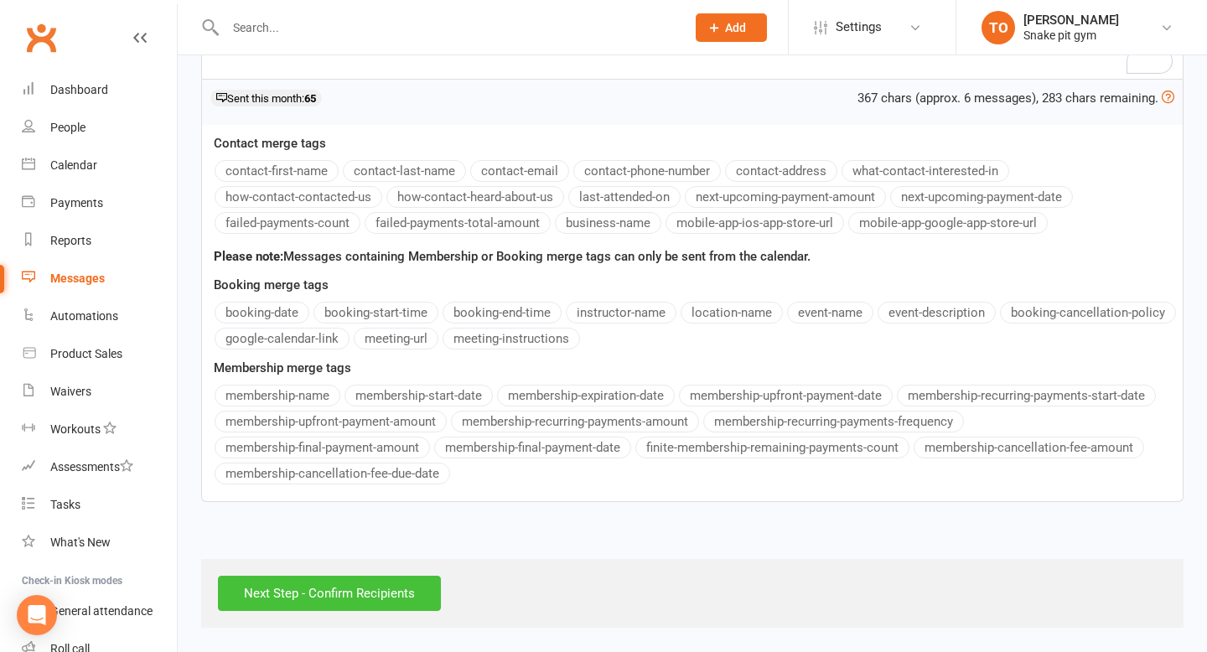
click at [350, 588] on input "Next Step - Confirm Recipients" at bounding box center [329, 593] width 223 height 35
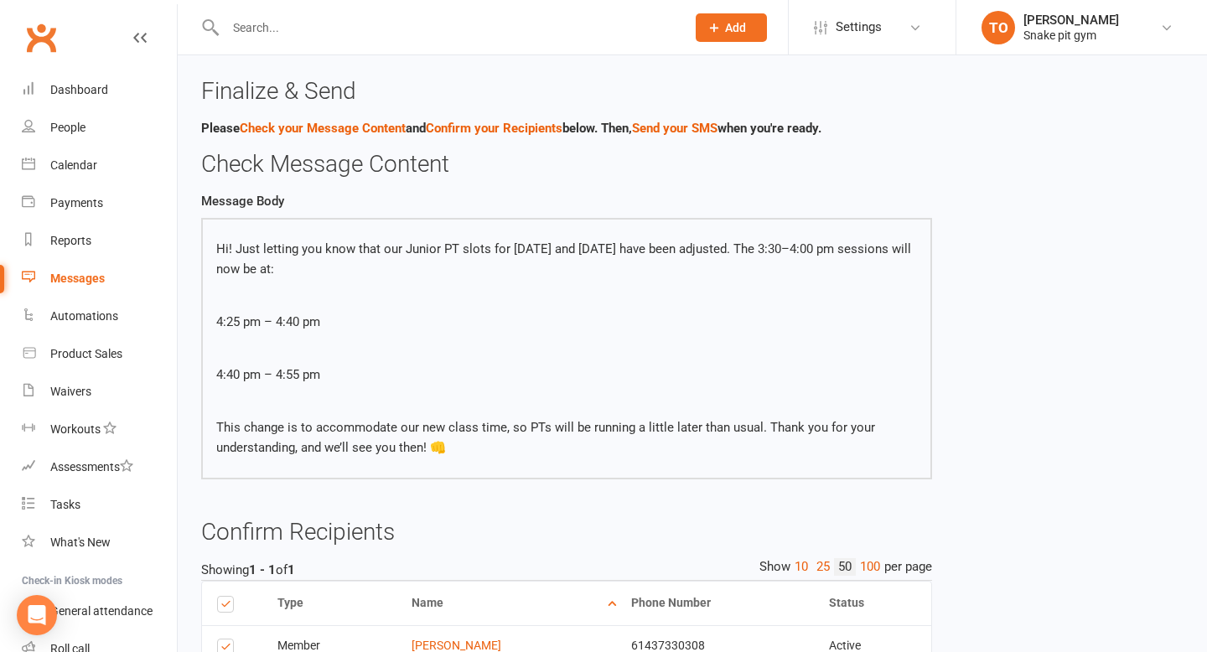
scroll to position [150, 0]
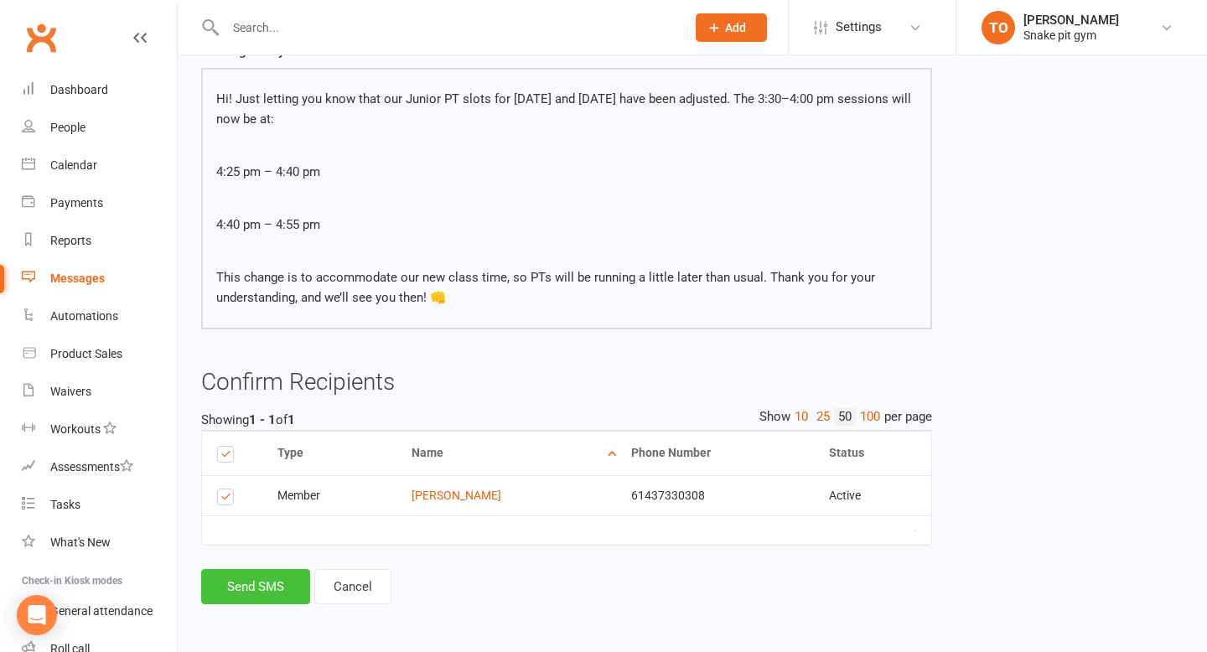
click at [252, 573] on button "Send SMS" at bounding box center [255, 586] width 109 height 35
